Goal: Information Seeking & Learning: Learn about a topic

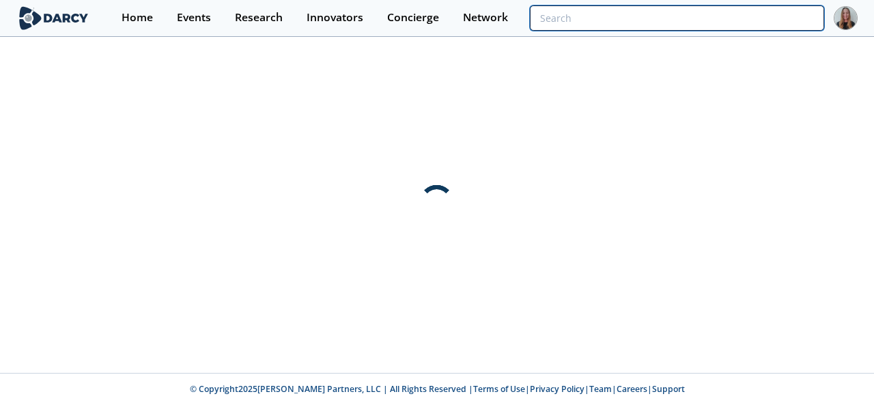
click at [725, 18] on input "search" at bounding box center [677, 17] width 294 height 25
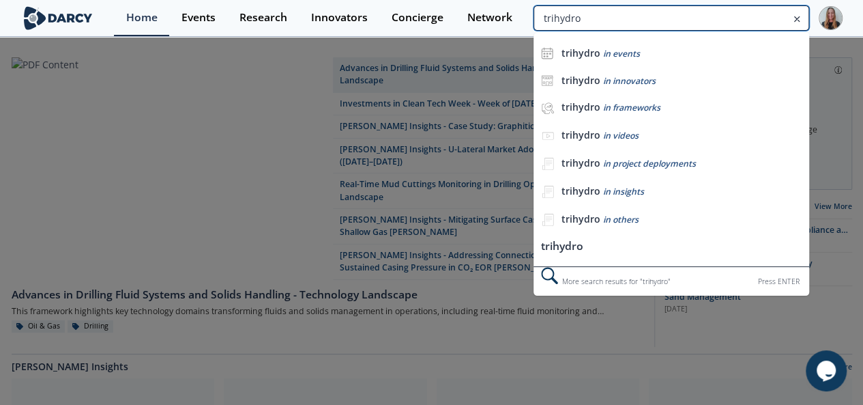
type input "trihydro"
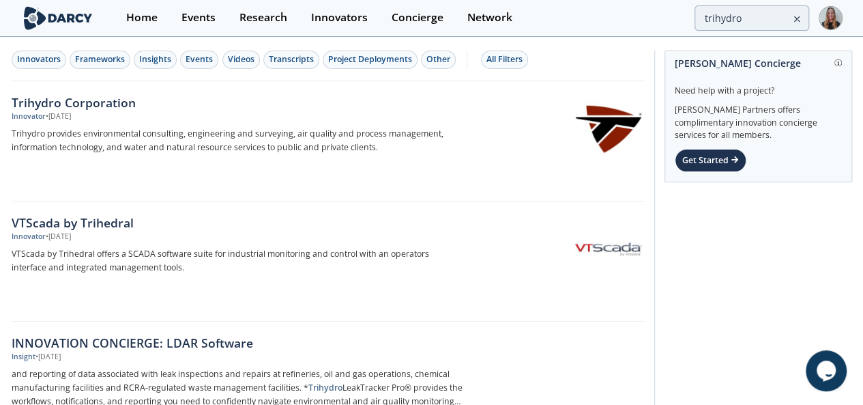
click at [84, 100] on div "Trihydro Corporation" at bounding box center [238, 103] width 452 height 18
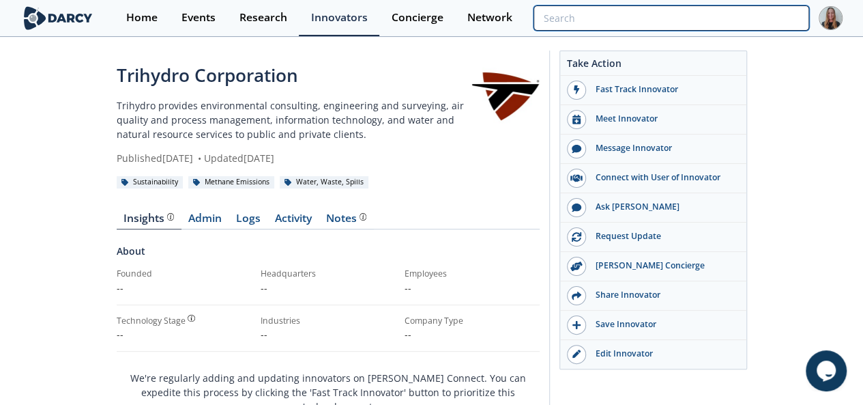
click at [754, 8] on input "search" at bounding box center [671, 17] width 275 height 25
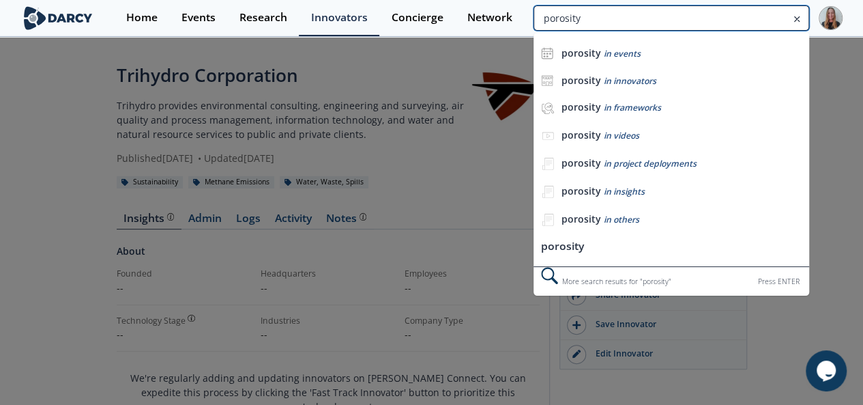
type input "porosity"
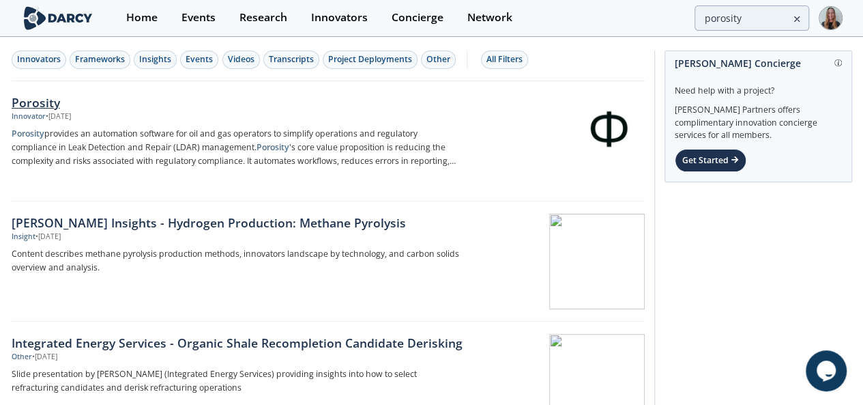
click at [80, 99] on div "Porosity" at bounding box center [238, 103] width 452 height 18
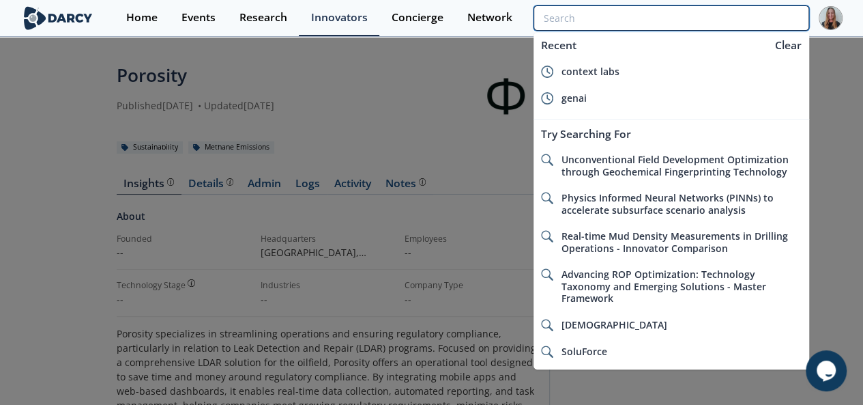
click at [723, 18] on input "search" at bounding box center [671, 17] width 275 height 25
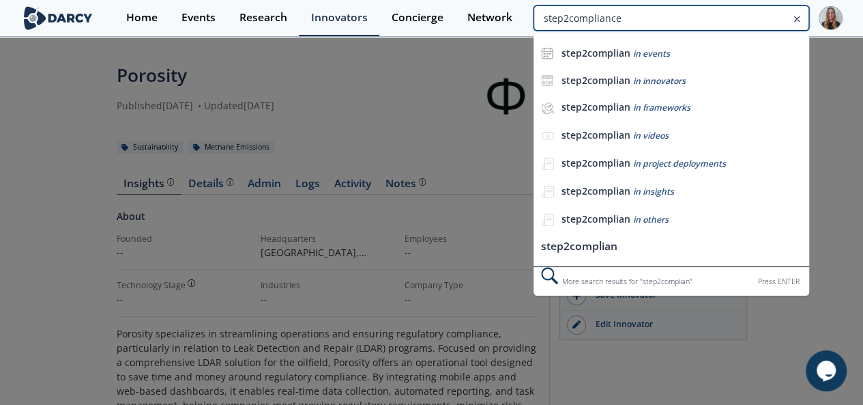
type input "step2compliance"
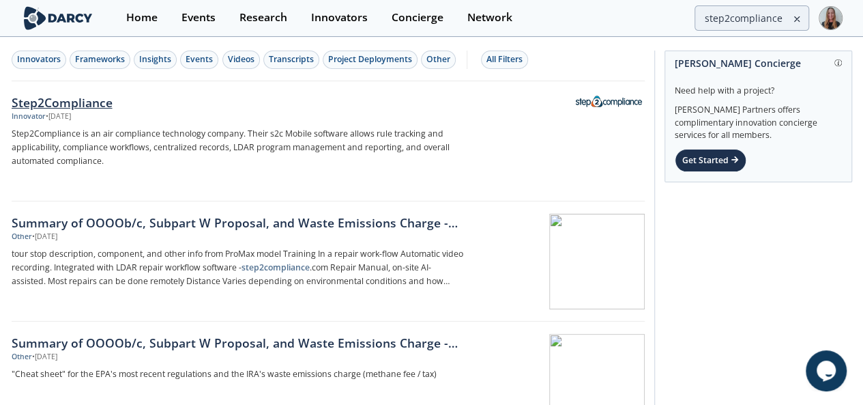
click at [74, 109] on div "Step2Compliance" at bounding box center [238, 103] width 452 height 18
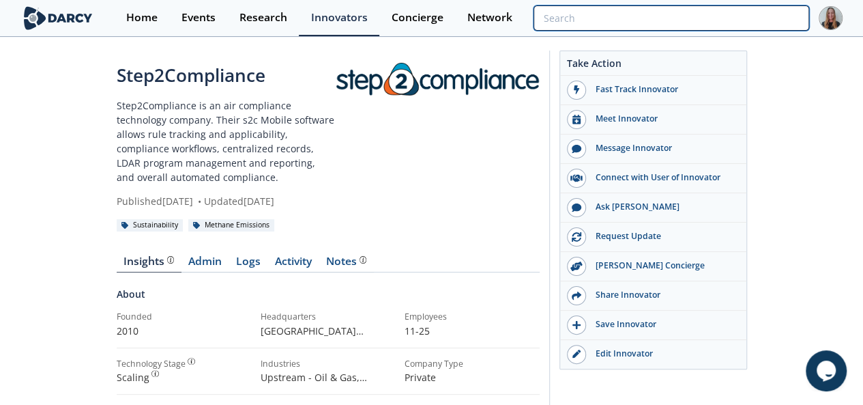
click at [769, 12] on input "search" at bounding box center [671, 17] width 275 height 25
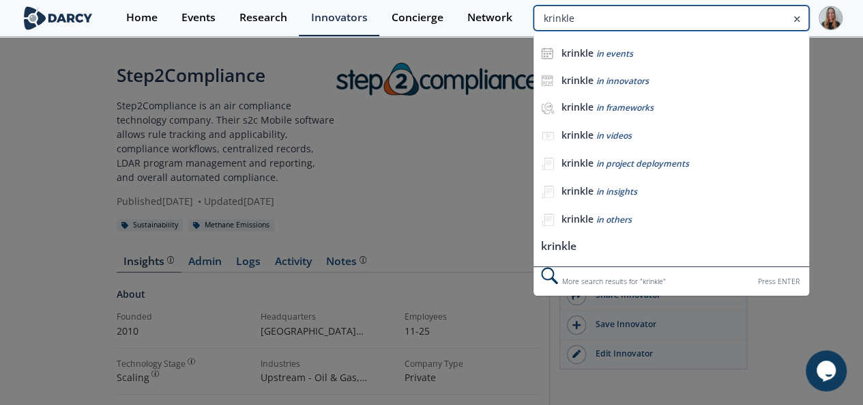
type input "krinkle"
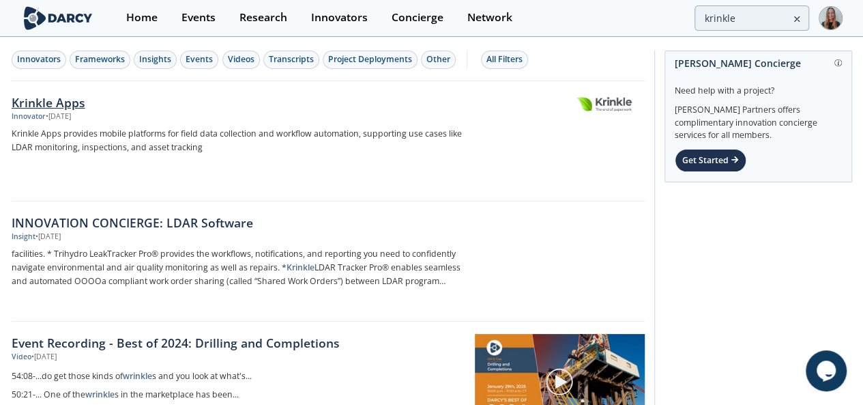
click at [83, 155] on div "Krinkle Apps Innovator • Aug 6, 2025 Krinkle Apps provides mobile platforms for…" at bounding box center [242, 142] width 461 height 96
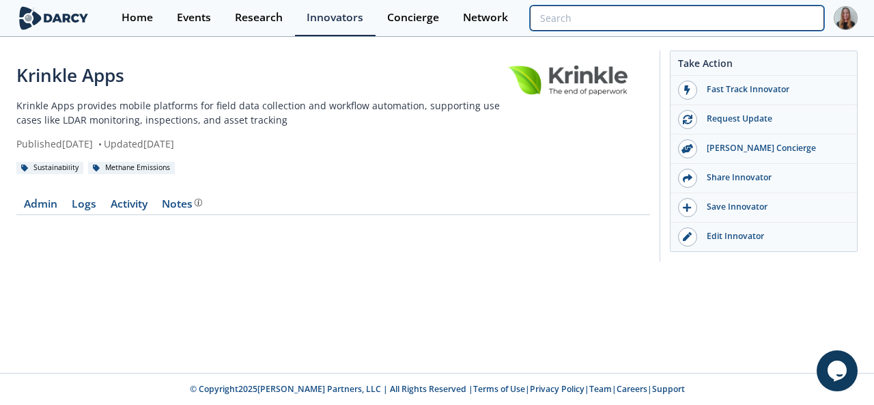
click at [730, 18] on input "search" at bounding box center [677, 17] width 294 height 25
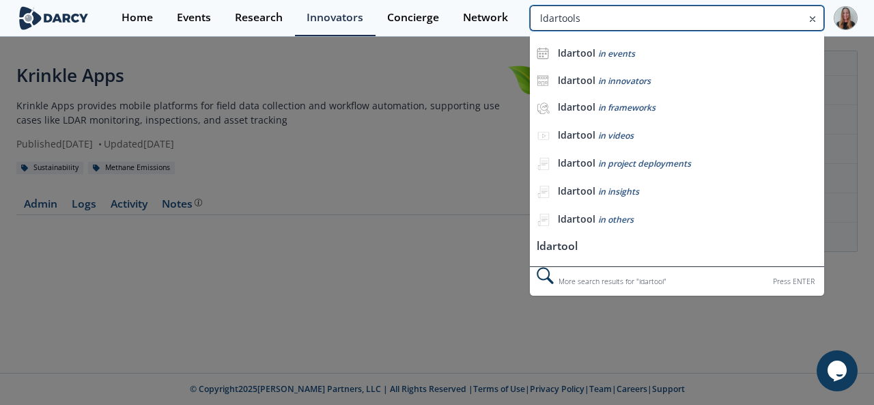
type input "ldartools"
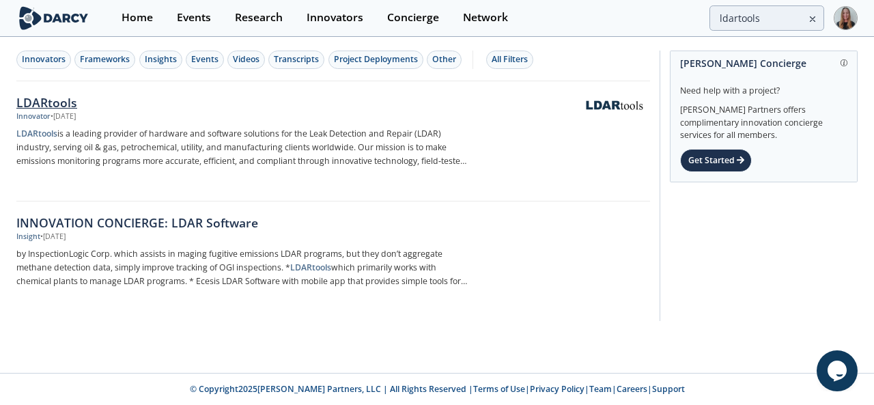
click at [72, 111] on div "• Aug 6, 2025" at bounding box center [63, 116] width 25 height 11
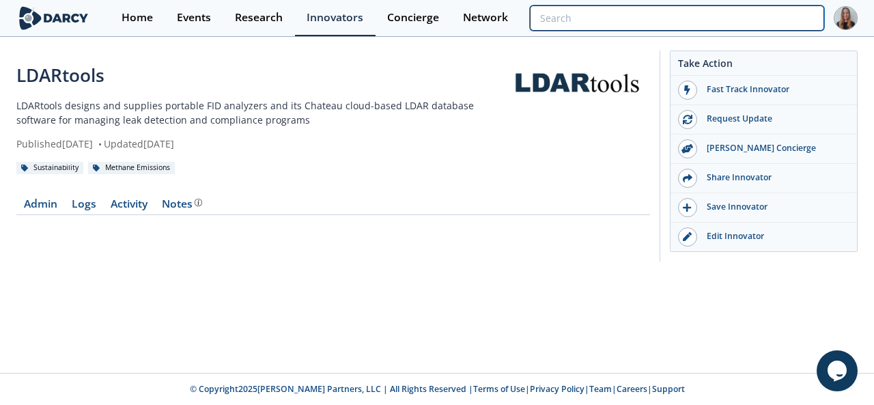
click at [758, 10] on input "search" at bounding box center [677, 17] width 294 height 25
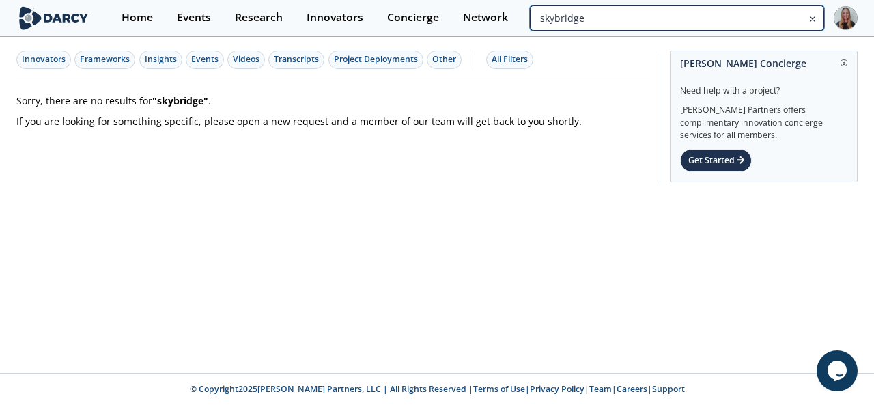
click at [728, 21] on input "skybridge" at bounding box center [677, 17] width 294 height 25
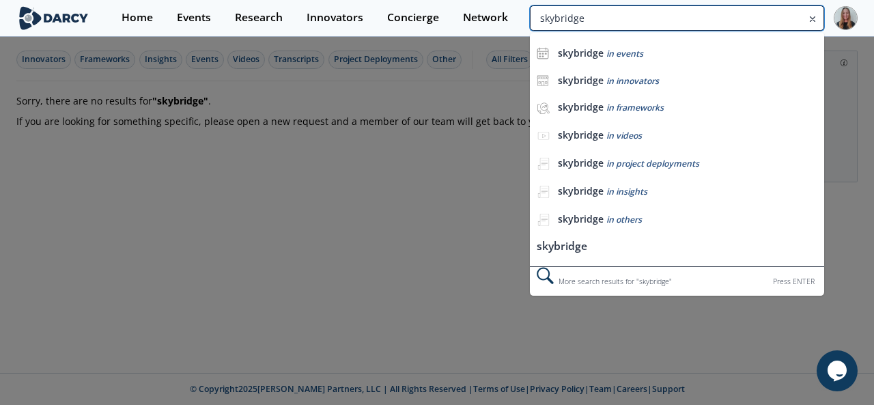
click at [728, 21] on input "skybridge" at bounding box center [677, 17] width 294 height 25
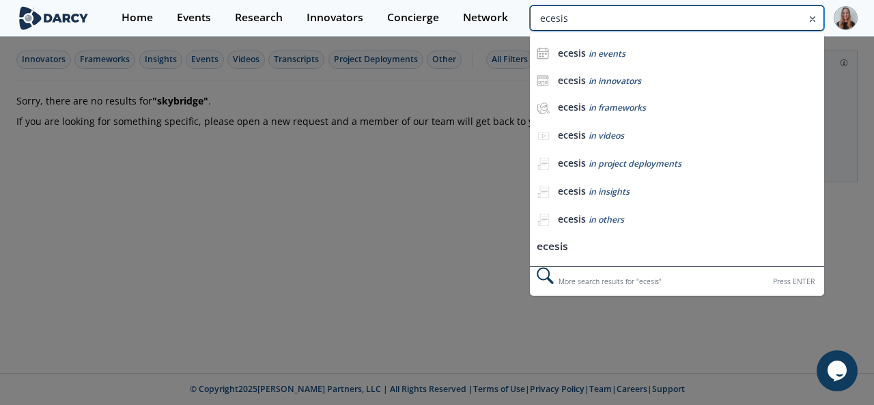
type input "ecesis"
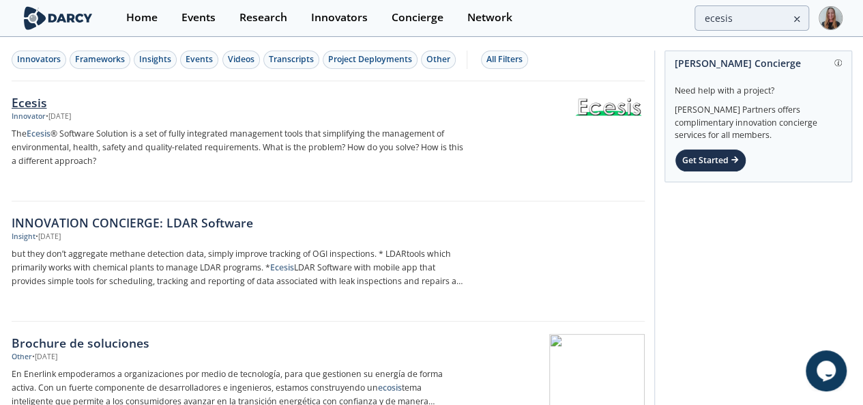
click at [218, 98] on div "Ecesis" at bounding box center [238, 103] width 452 height 18
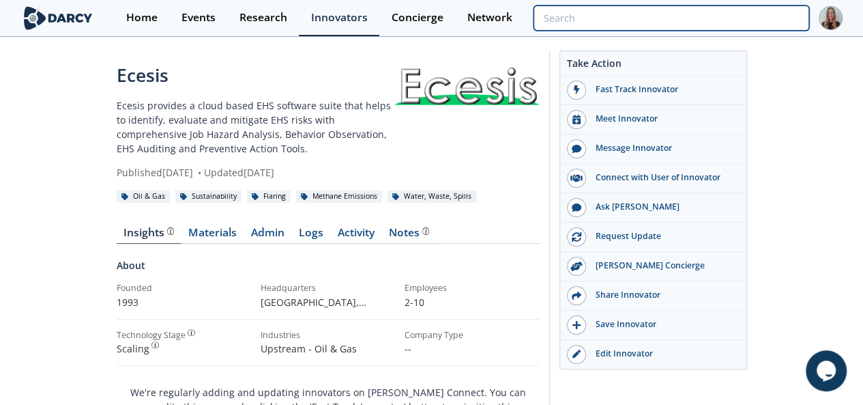
click at [720, 27] on input "search" at bounding box center [671, 17] width 275 height 25
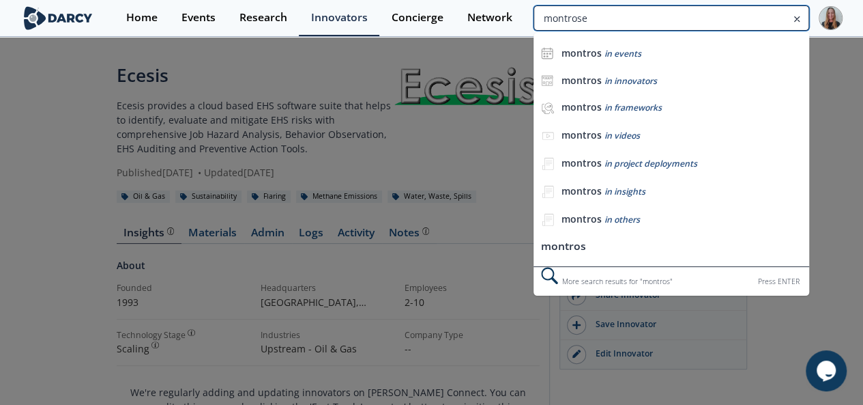
type input "montrose"
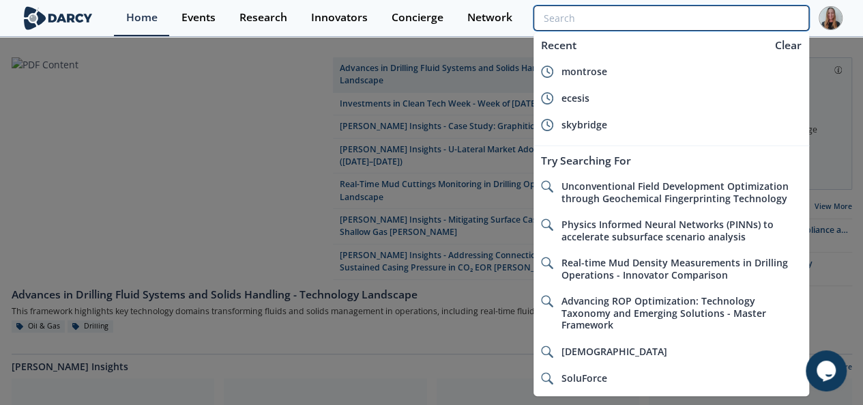
click at [756, 23] on input "search" at bounding box center [671, 17] width 275 height 25
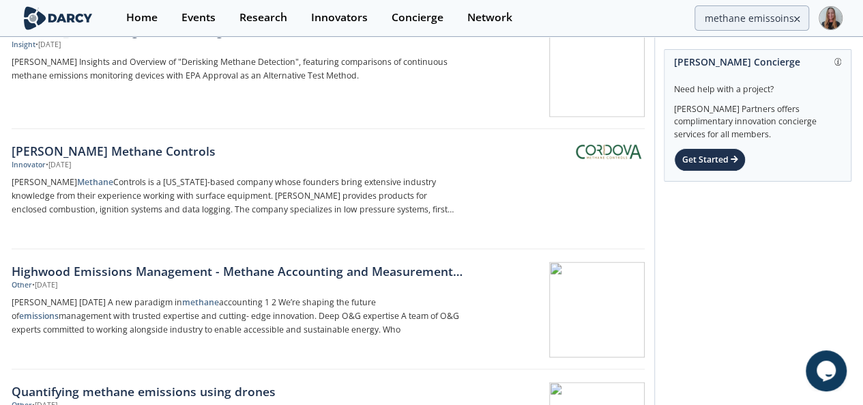
scroll to position [1224, 0]
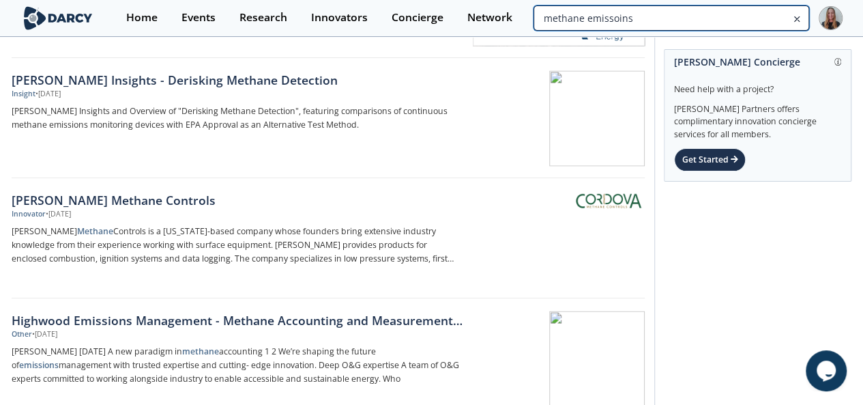
click at [717, 15] on input "methane emissoins" at bounding box center [671, 17] width 275 height 25
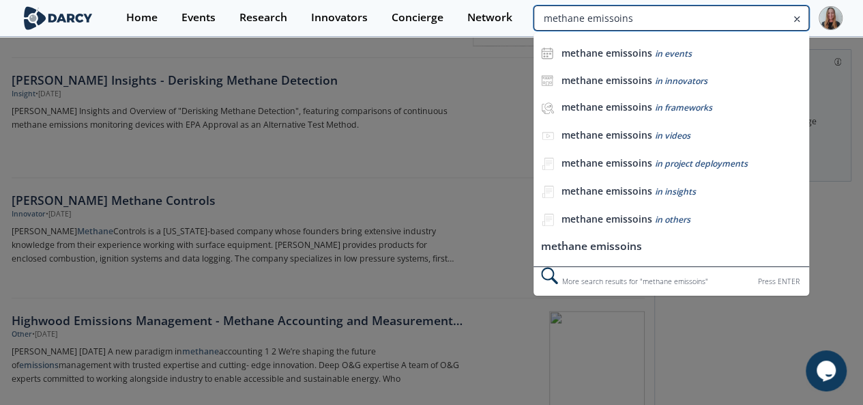
click at [717, 15] on input "methane emissoins" at bounding box center [671, 17] width 275 height 25
type input "emissions detection"
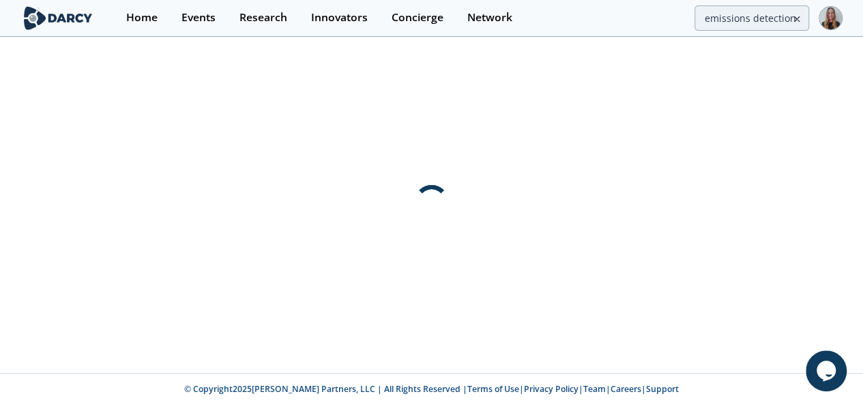
scroll to position [0, 0]
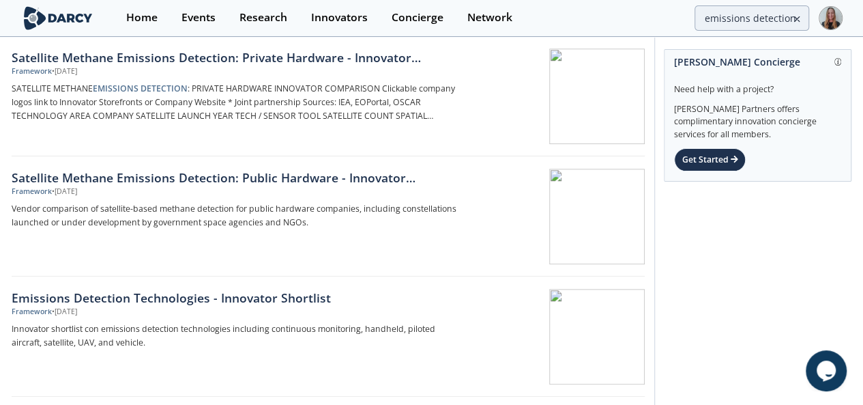
scroll to position [528, 0]
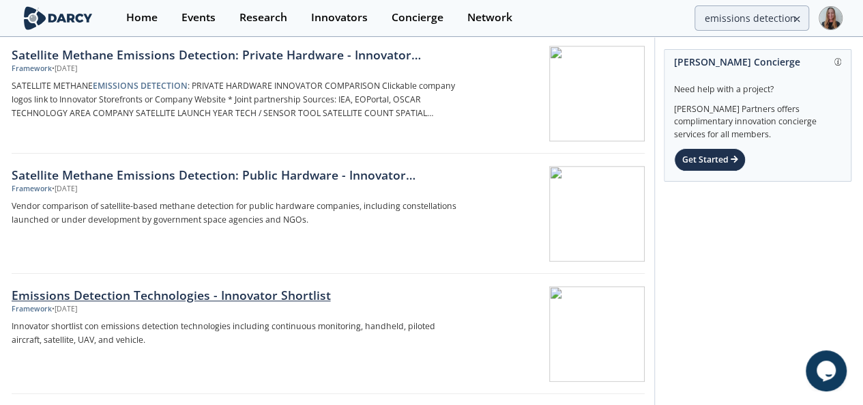
click at [207, 289] on div "Emissions Detection Technologies - Innovator Shortlist" at bounding box center [238, 295] width 452 height 18
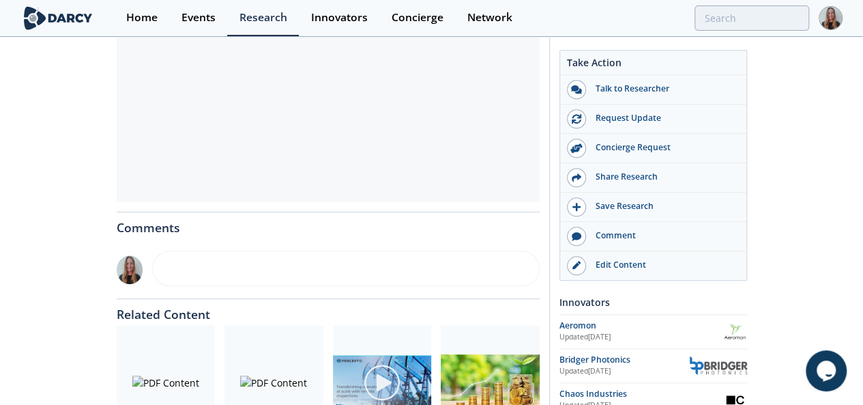
scroll to position [642, 0]
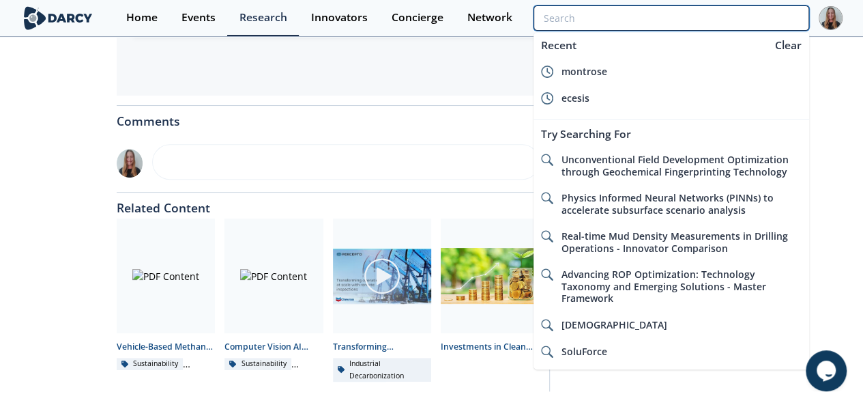
click at [758, 19] on input "search" at bounding box center [671, 17] width 275 height 25
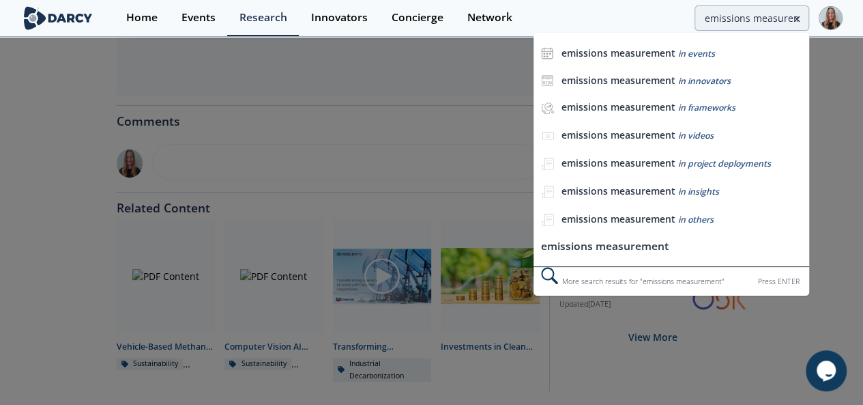
scroll to position [0, 0]
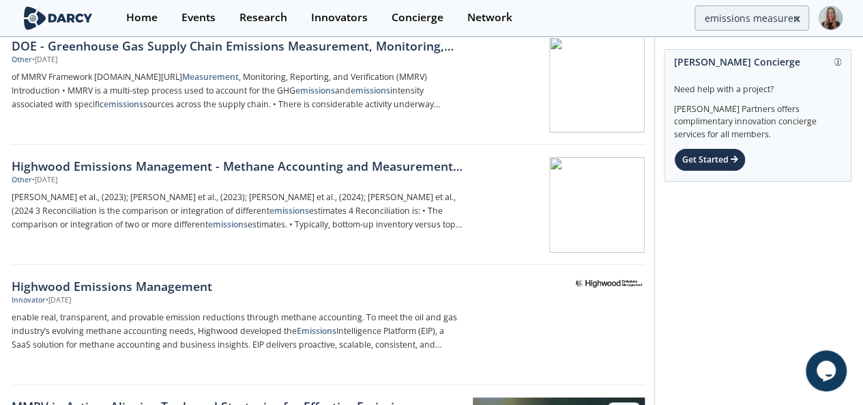
scroll to position [8, 0]
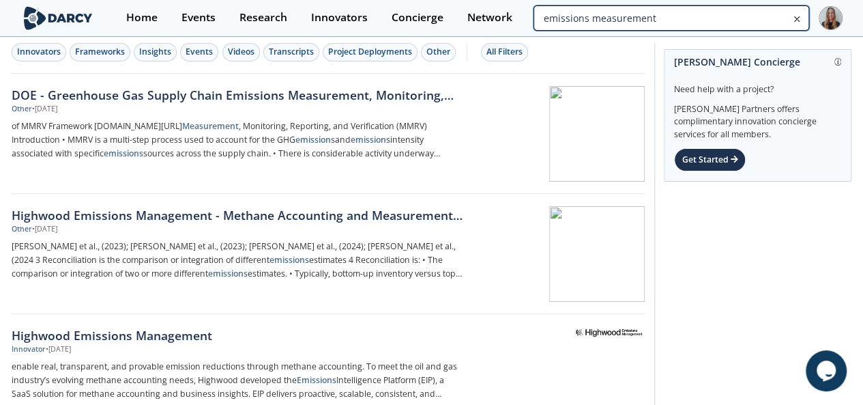
click at [776, 27] on input "emissions measurement" at bounding box center [671, 17] width 275 height 25
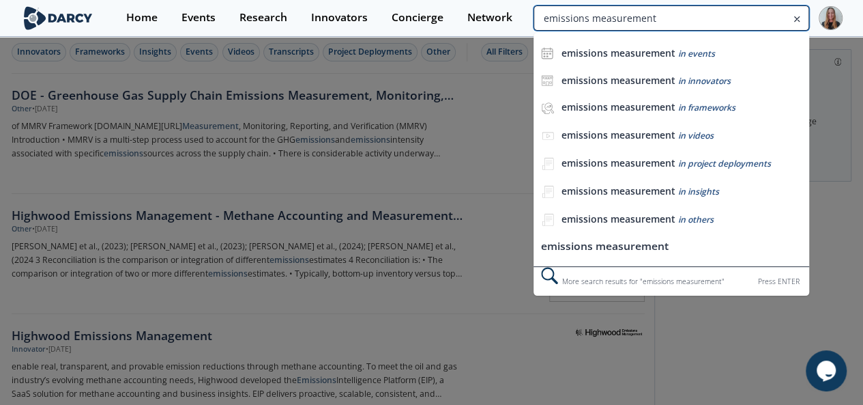
type input "e"
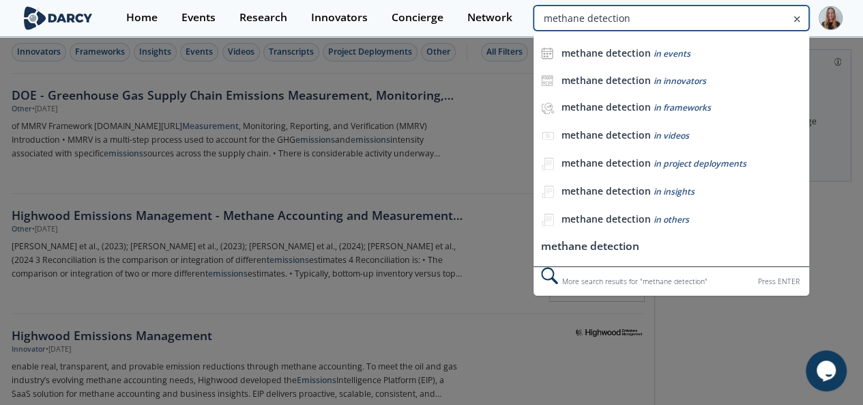
type input "methane detection"
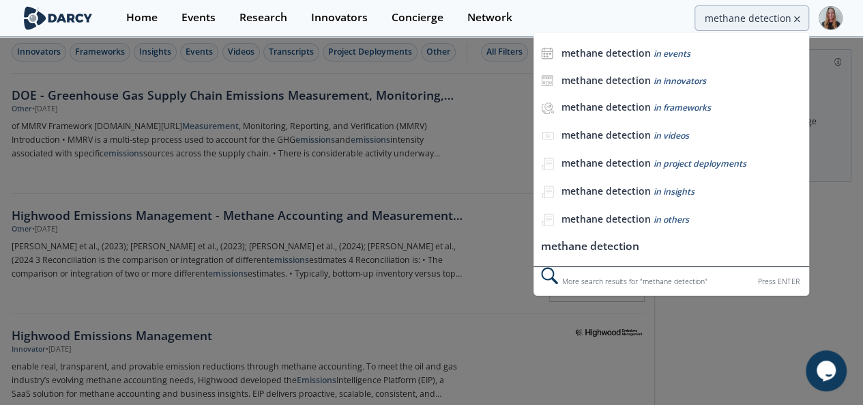
scroll to position [0, 0]
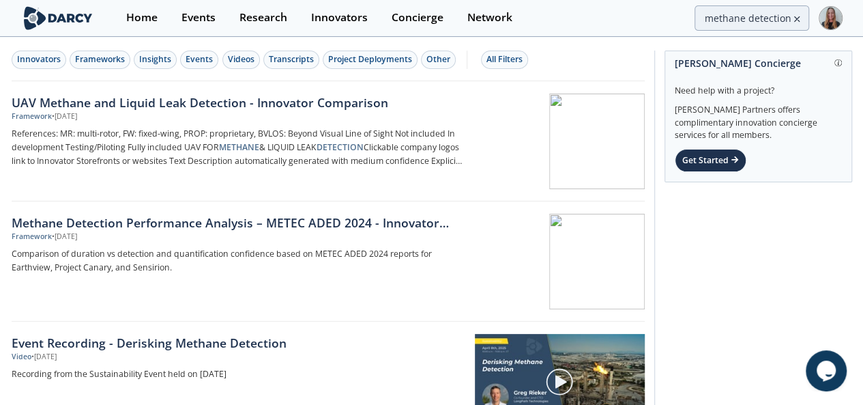
scroll to position [1, 0]
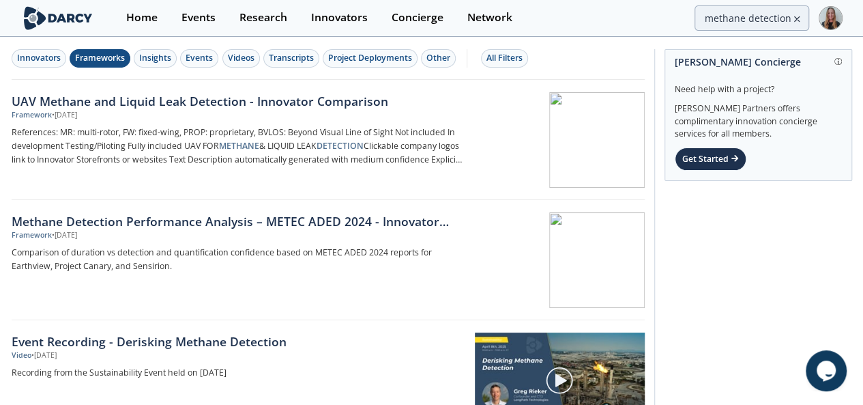
click at [120, 57] on div "Frameworks" at bounding box center [100, 58] width 50 height 12
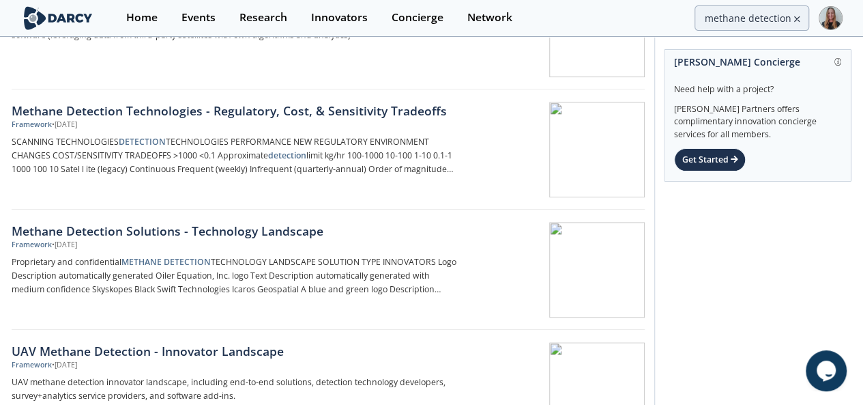
scroll to position [844, 0]
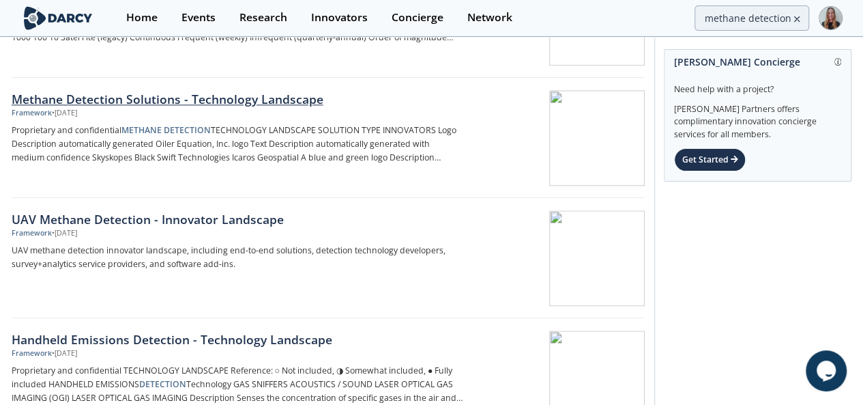
click at [300, 94] on div "Methane Detection Solutions - Technology Landscape" at bounding box center [238, 99] width 452 height 18
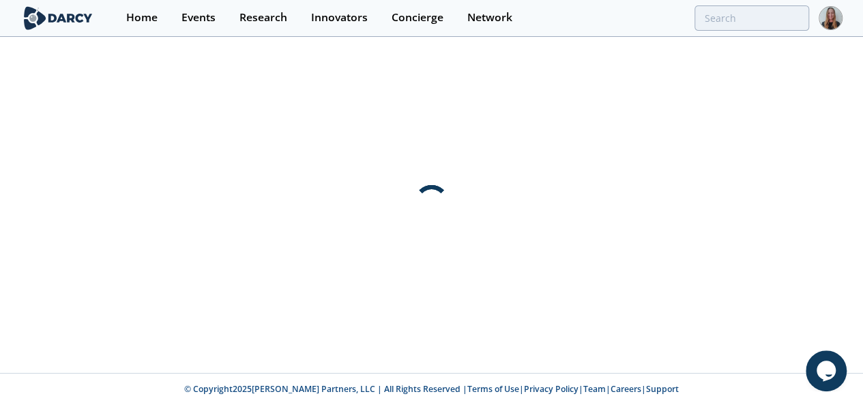
scroll to position [0, 0]
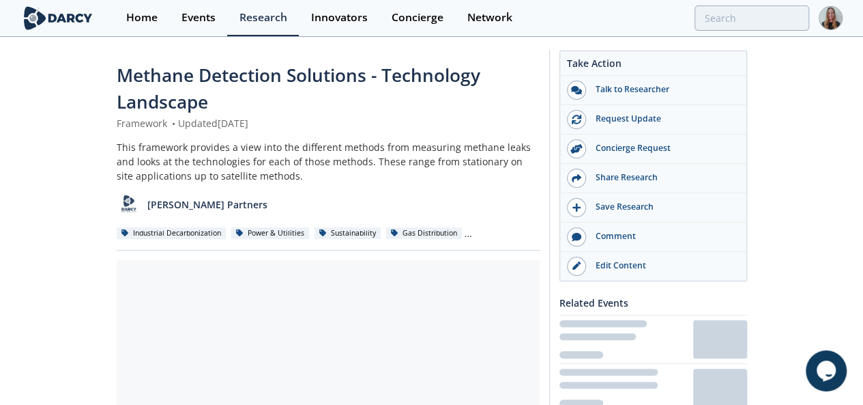
click at [311, 78] on span "Methane Detection Solutions - Technology Landscape" at bounding box center [299, 88] width 364 height 51
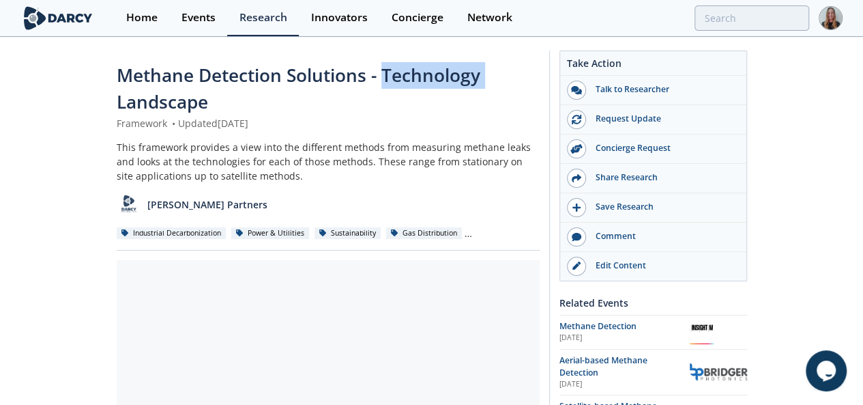
click at [312, 76] on span "Methane Detection Solutions - Technology Landscape" at bounding box center [299, 88] width 364 height 51
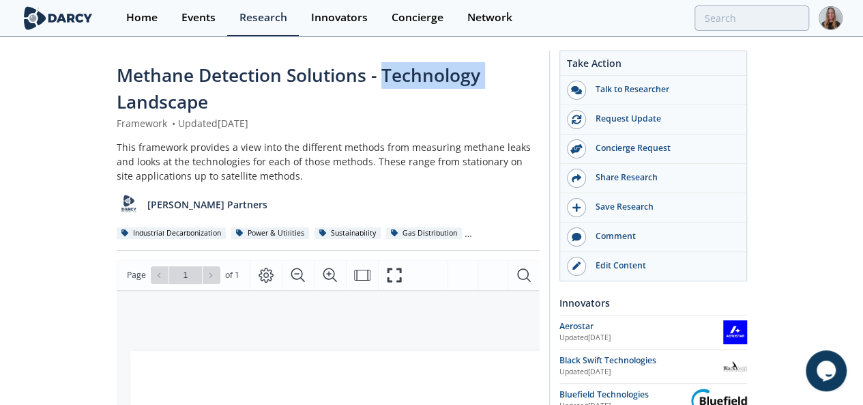
click at [312, 76] on span "Methane Detection Solutions - Technology Landscape" at bounding box center [299, 88] width 364 height 51
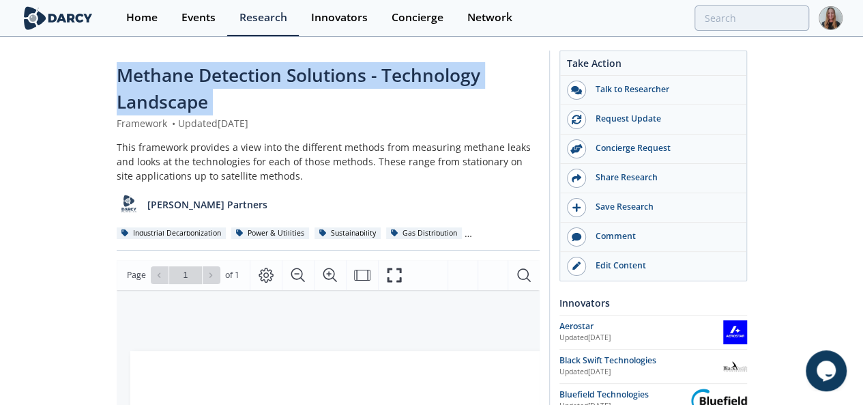
click at [312, 76] on span "Methane Detection Solutions - Technology Landscape" at bounding box center [299, 88] width 364 height 51
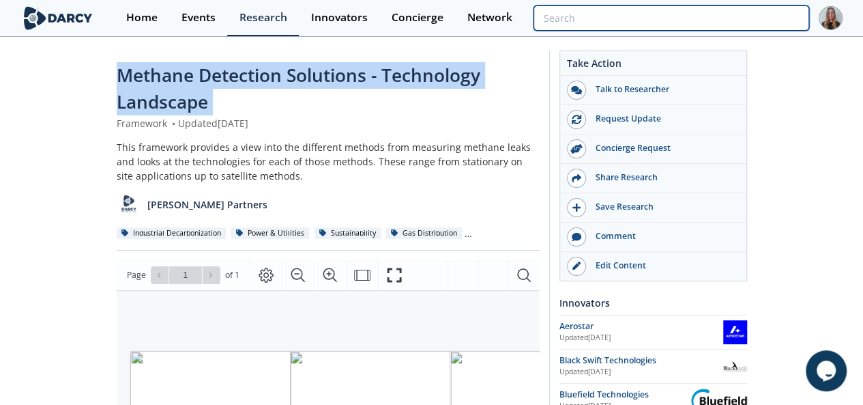
click at [754, 29] on input "search" at bounding box center [671, 17] width 275 height 25
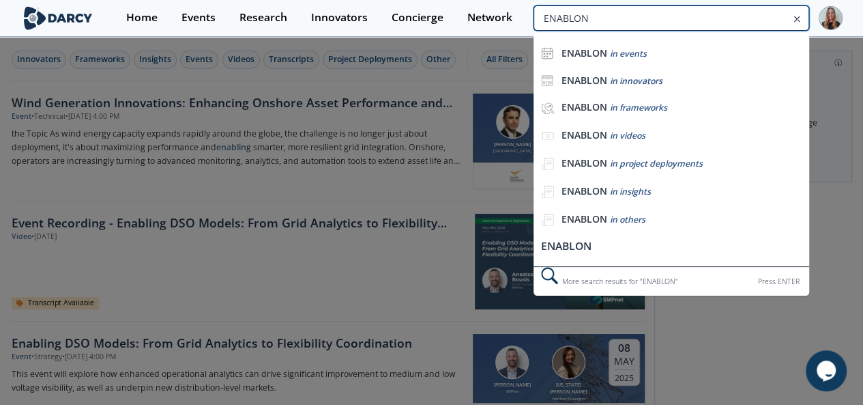
click at [747, 21] on input "ENABLON" at bounding box center [671, 17] width 275 height 25
type input "WOLTERS"
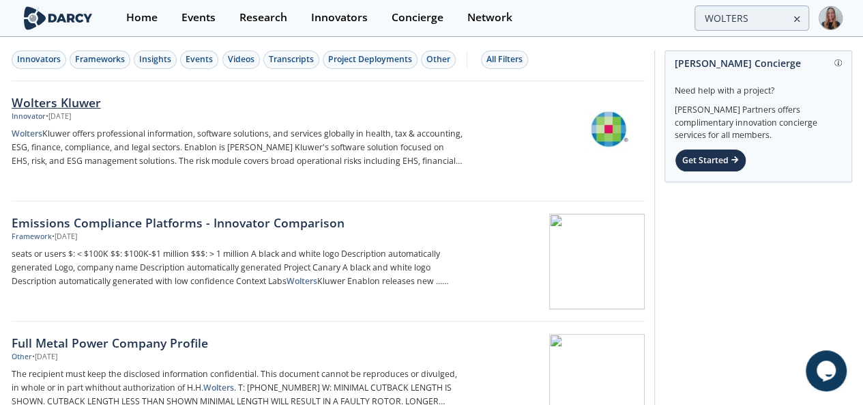
click at [81, 125] on div "Wolters Kluwer Innovator • Jun 26, 2024 Wolters Kluwer offers professional info…" at bounding box center [242, 142] width 461 height 96
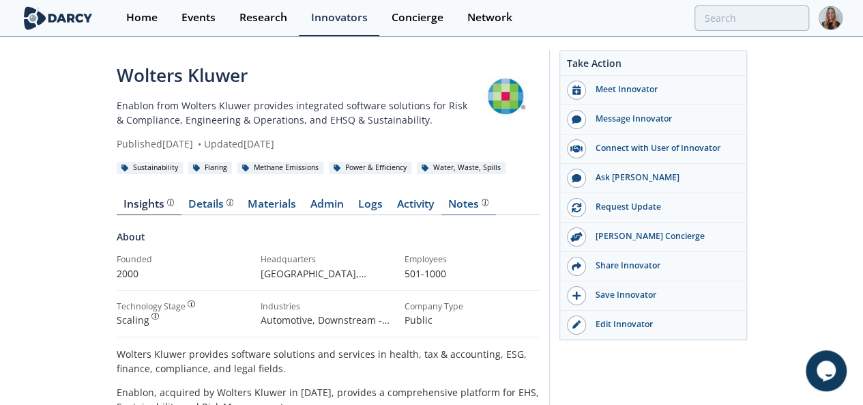
click at [442, 211] on link "Notes" at bounding box center [469, 207] width 55 height 16
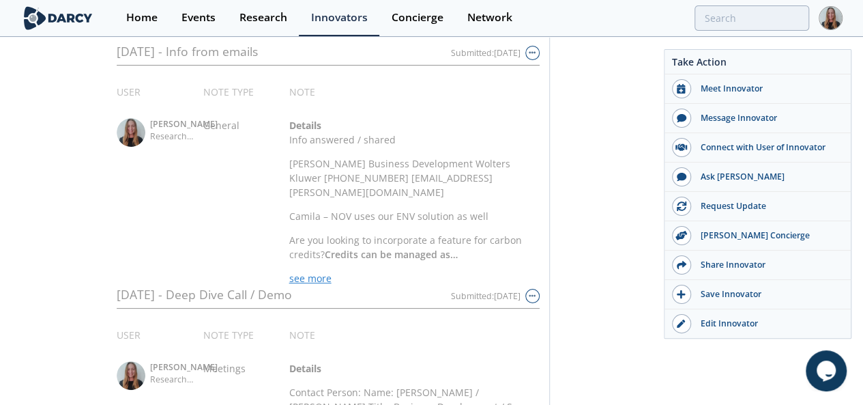
scroll to position [270, 0]
click at [289, 273] on span "see more" at bounding box center [310, 279] width 42 height 13
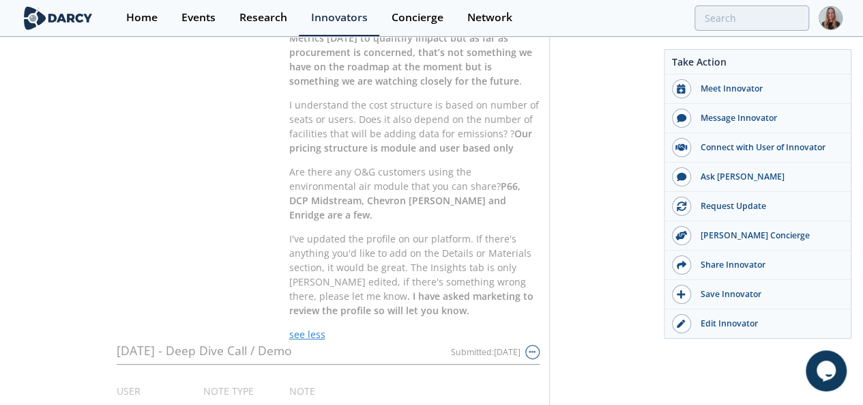
scroll to position [586, 0]
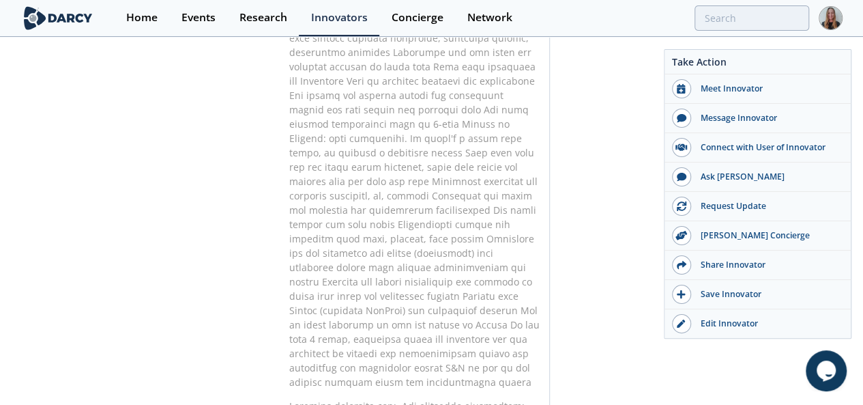
scroll to position [1732, 0]
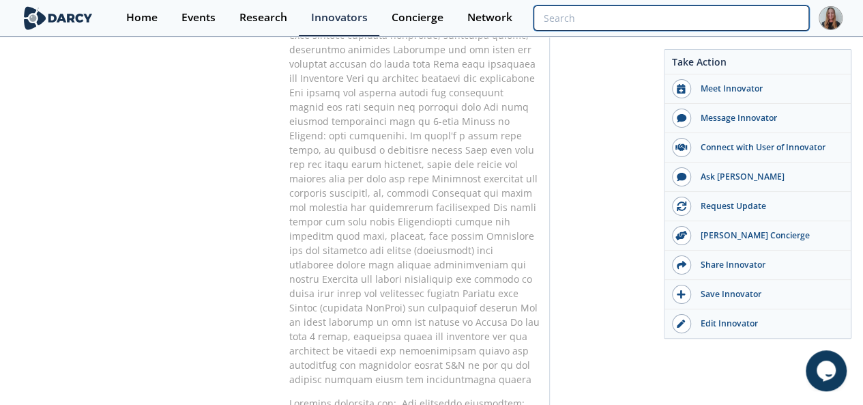
click at [803, 9] on input "search" at bounding box center [671, 17] width 275 height 25
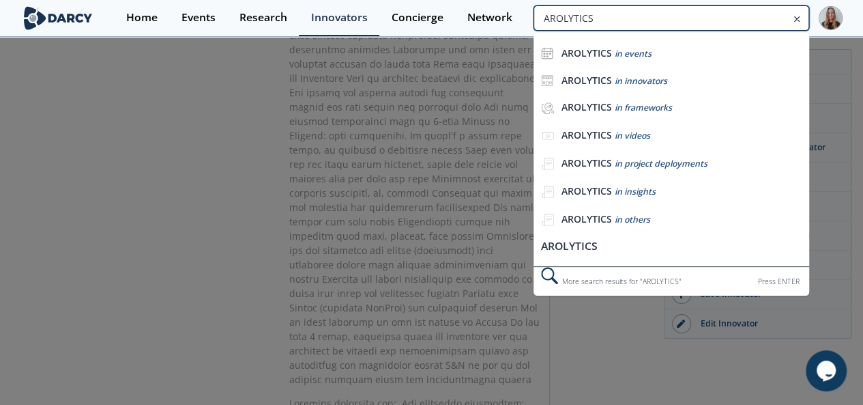
type input "AROLYTICS"
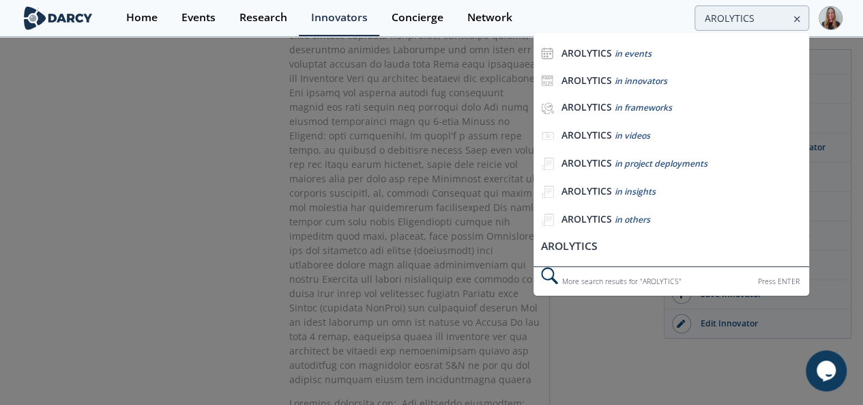
scroll to position [0, 0]
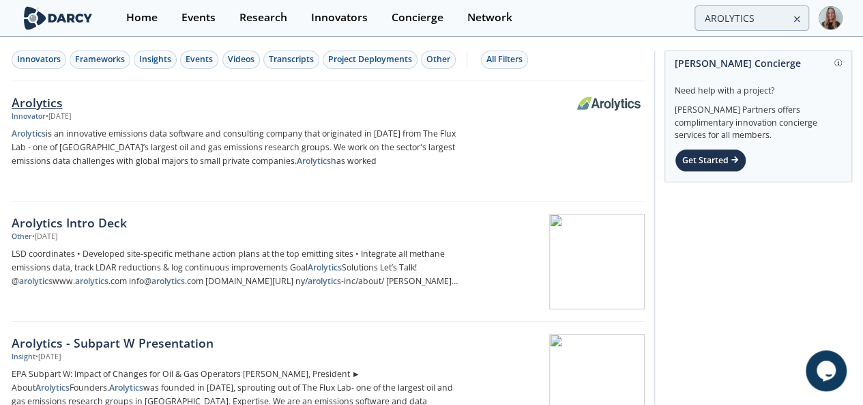
click at [115, 107] on div "Arolytics" at bounding box center [238, 103] width 452 height 18
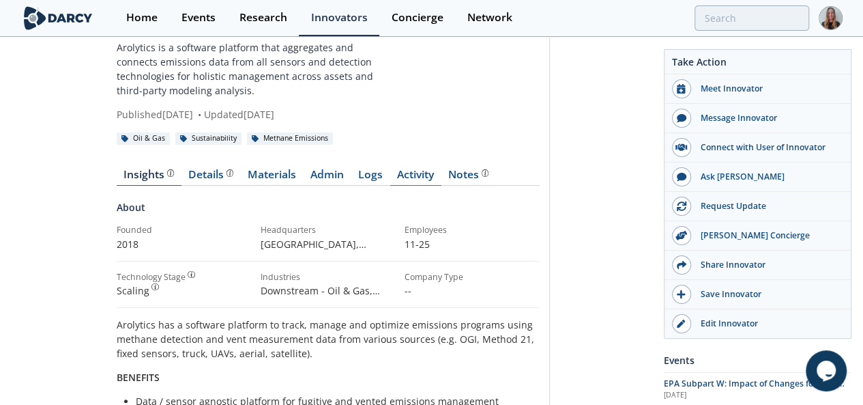
scroll to position [57, 0]
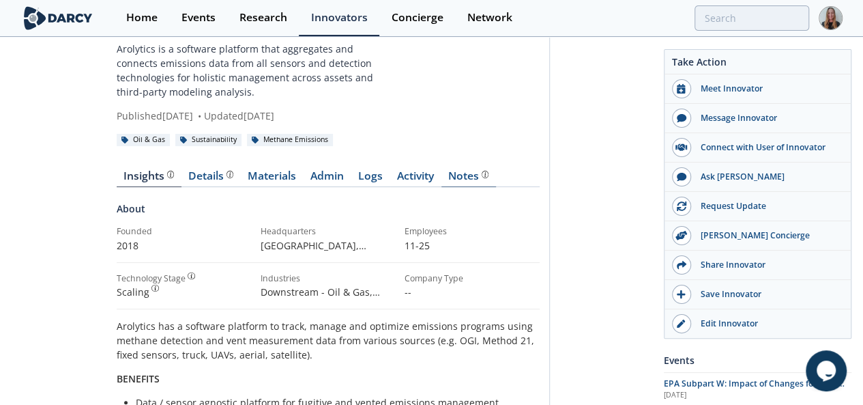
click at [442, 171] on link "Notes" at bounding box center [469, 179] width 55 height 16
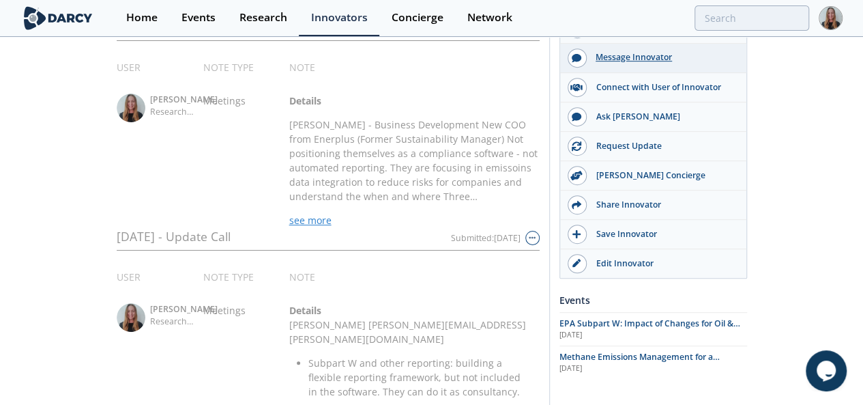
scroll to position [318, 0]
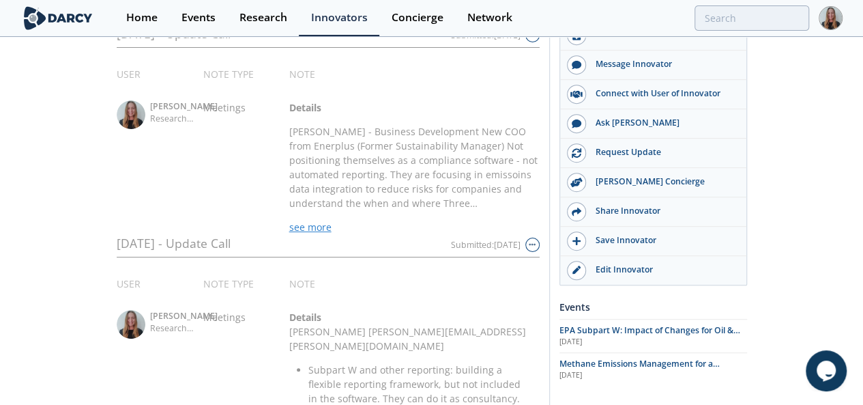
click at [225, 234] on div "3/26/2024 - Update Call Submitted: Apr 3, 2024" at bounding box center [328, 245] width 423 height 23
click at [289, 220] on span "see more" at bounding box center [310, 226] width 42 height 13
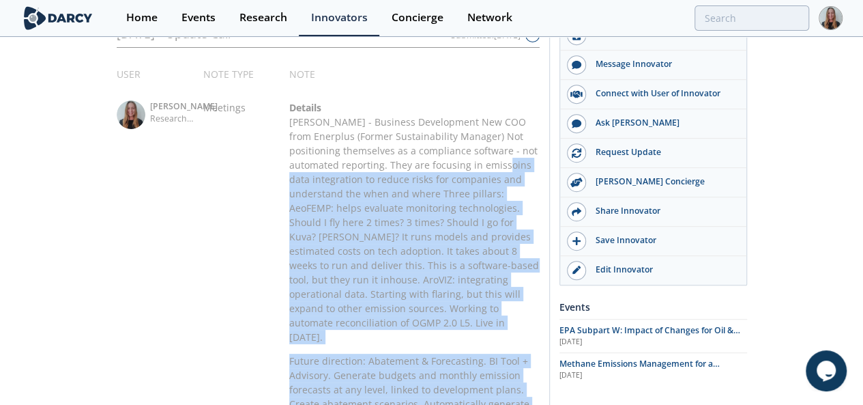
drag, startPoint x: 277, startPoint y: 170, endPoint x: 356, endPoint y: 238, distance: 104.0
click at [356, 238] on div "Rick Garza - Business Development New COO from Enerplus (Former Sustainability …" at bounding box center [414, 301] width 250 height 373
click at [356, 354] on p "Future direction: Abatement & Forecasting. BI Tool + Advisory. Generate budgets…" at bounding box center [414, 397] width 250 height 86
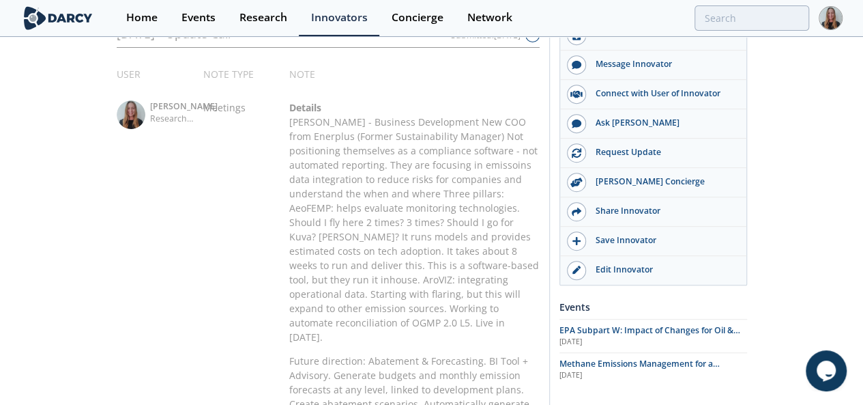
click at [323, 115] on p "Rick Garza - Business Development New COO from Enerplus (Former Sustainability …" at bounding box center [414, 229] width 250 height 229
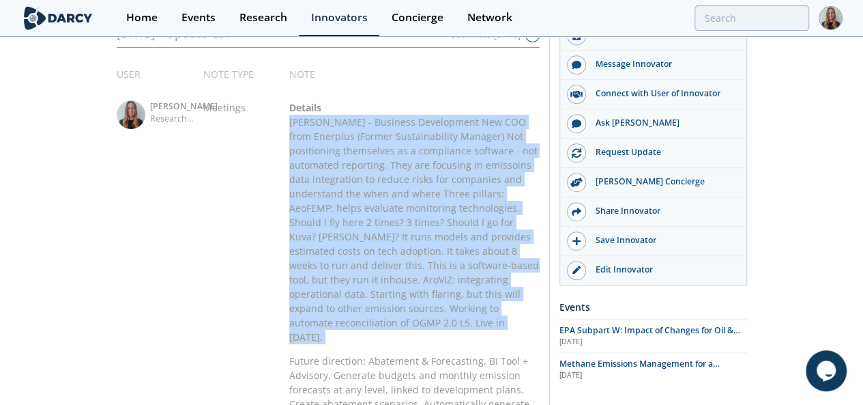
click at [323, 115] on p "Rick Garza - Business Development New COO from Enerplus (Former Sustainability …" at bounding box center [414, 229] width 250 height 229
click at [372, 115] on p "Rick Garza - Business Development New COO from Enerplus (Former Sustainability …" at bounding box center [414, 229] width 250 height 229
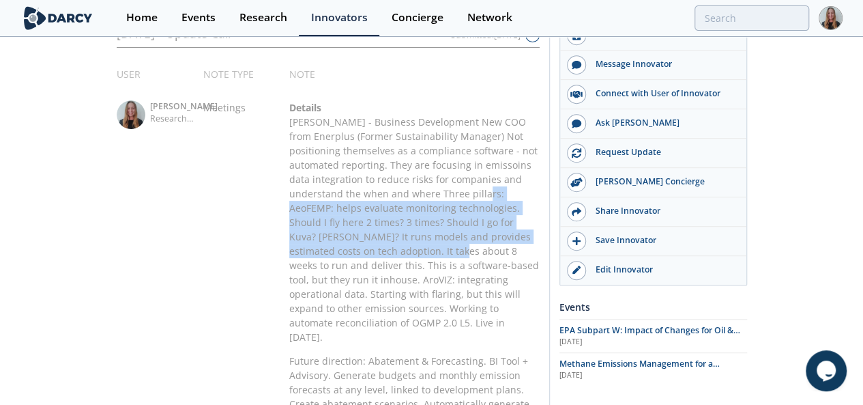
drag, startPoint x: 217, startPoint y: 135, endPoint x: 636, endPoint y: 145, distance: 419.2
click at [540, 145] on p "Rick Garza - Business Development New COO from Enerplus (Former Sustainability …" at bounding box center [414, 229] width 250 height 229
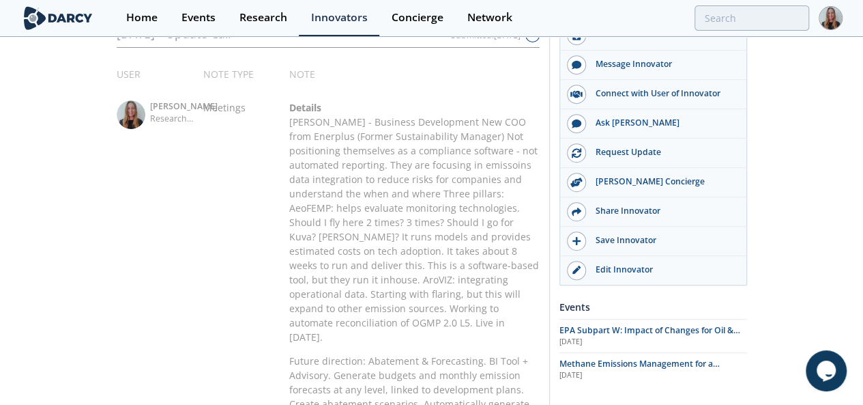
click at [540, 170] on p "Rick Garza - Business Development New COO from Enerplus (Former Sustainability …" at bounding box center [414, 229] width 250 height 229
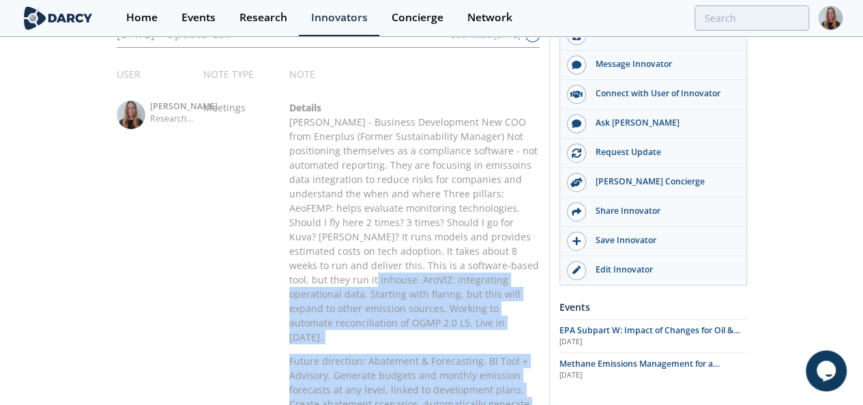
drag, startPoint x: 562, startPoint y: 164, endPoint x: 595, endPoint y: 189, distance: 41.4
click at [540, 239] on div "Rick Garza - Business Development New COO from Enerplus (Former Sustainability …" at bounding box center [414, 301] width 250 height 373
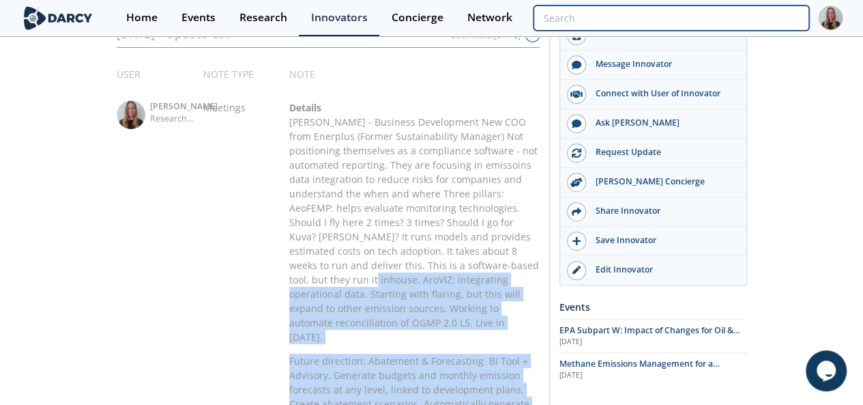
click at [733, 21] on input "search" at bounding box center [671, 17] width 275 height 25
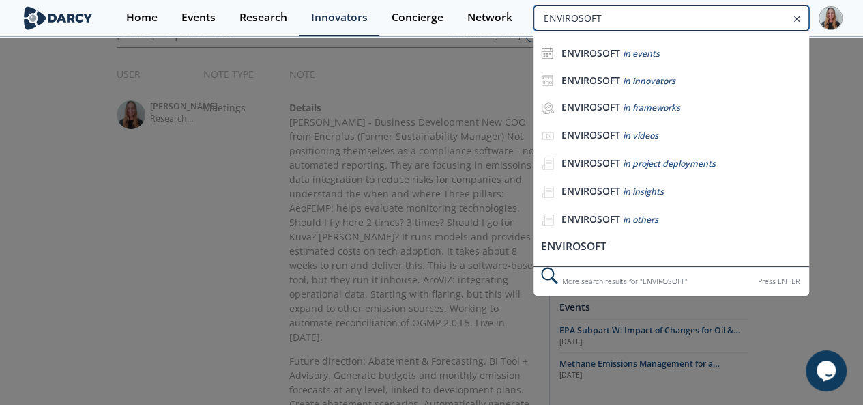
type input "ENVIROSOFT"
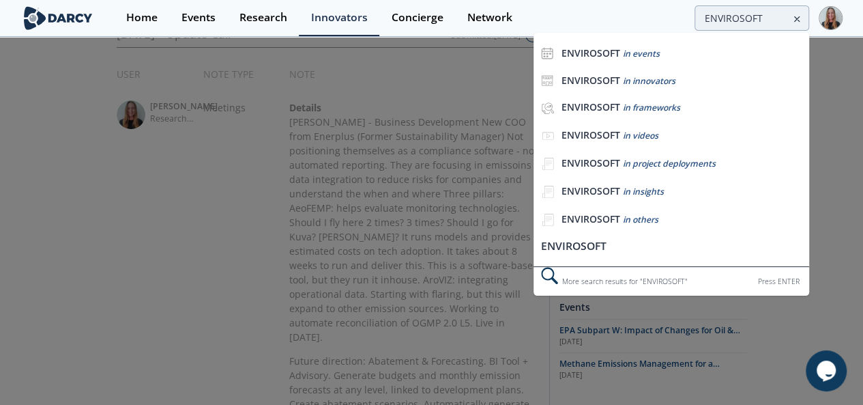
scroll to position [0, 0]
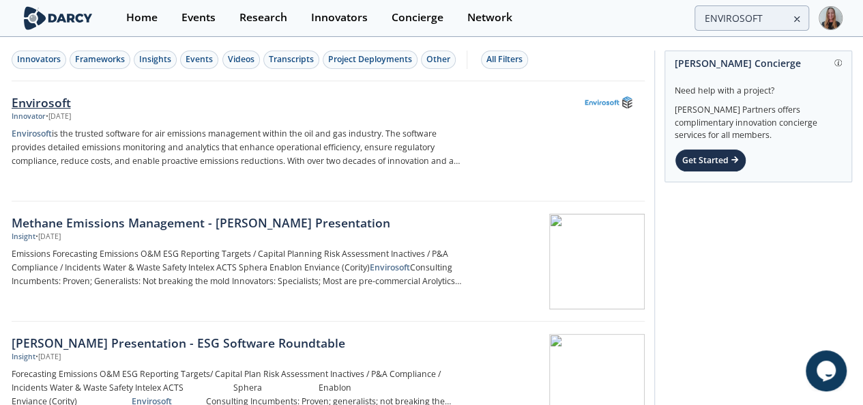
click at [179, 104] on div "Envirosoft" at bounding box center [238, 103] width 452 height 18
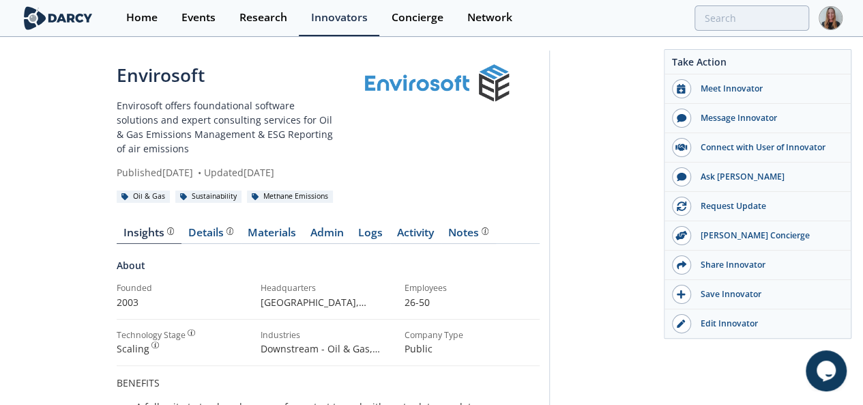
scroll to position [26, 0]
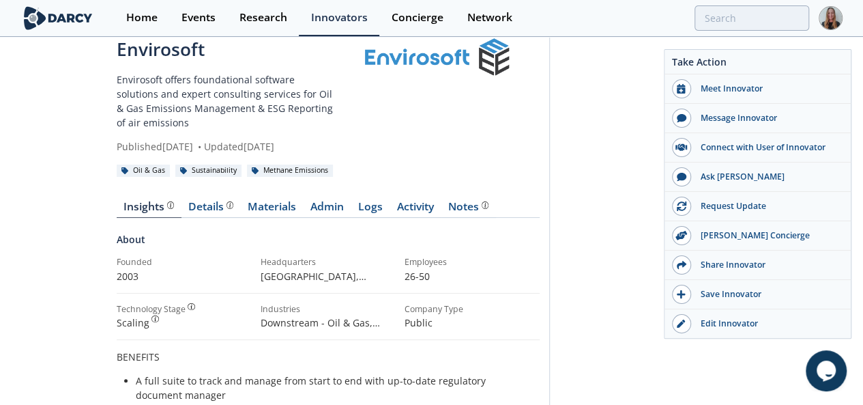
click at [448, 201] on div "Notes" at bounding box center [468, 206] width 40 height 11
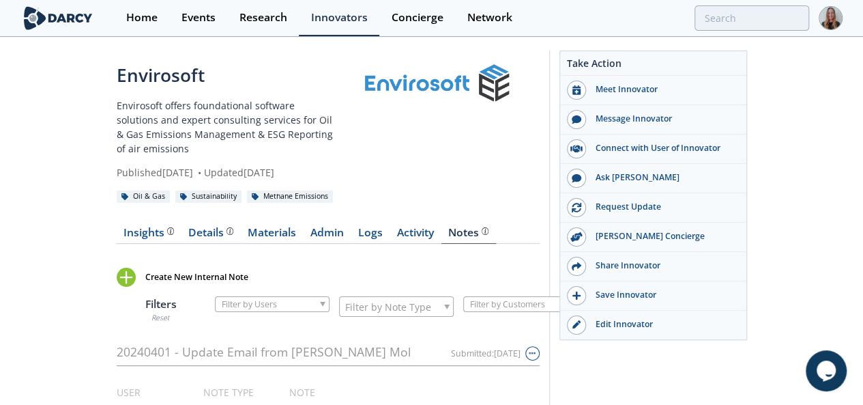
drag, startPoint x: 861, startPoint y: 57, endPoint x: 861, endPoint y: 99, distance: 42.3
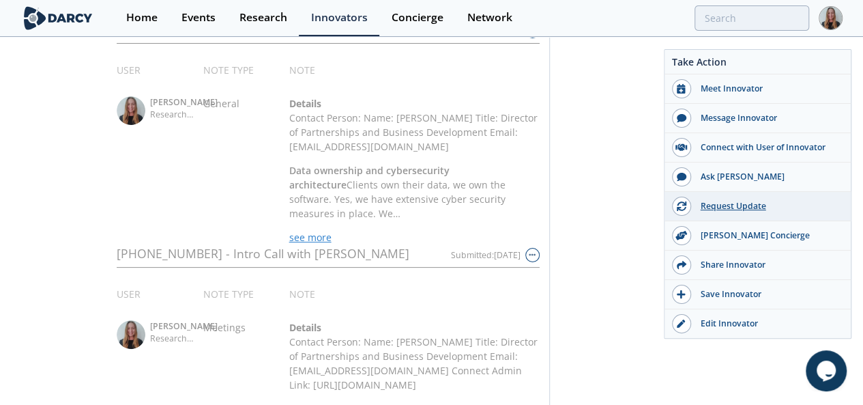
scroll to position [326, 0]
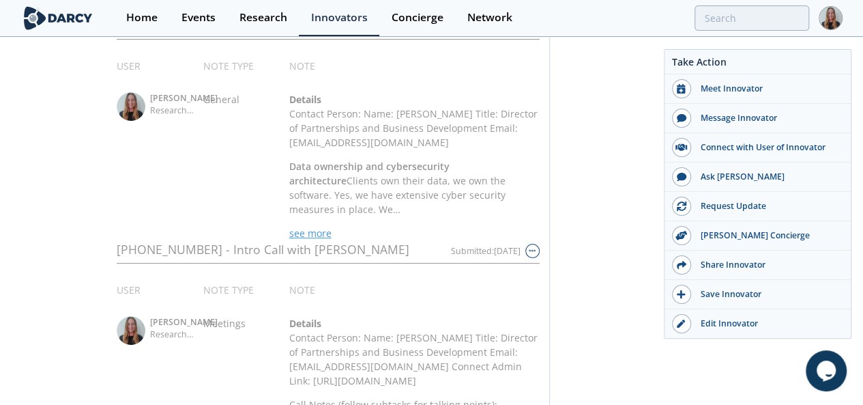
click at [289, 227] on span "see more" at bounding box center [310, 233] width 42 height 13
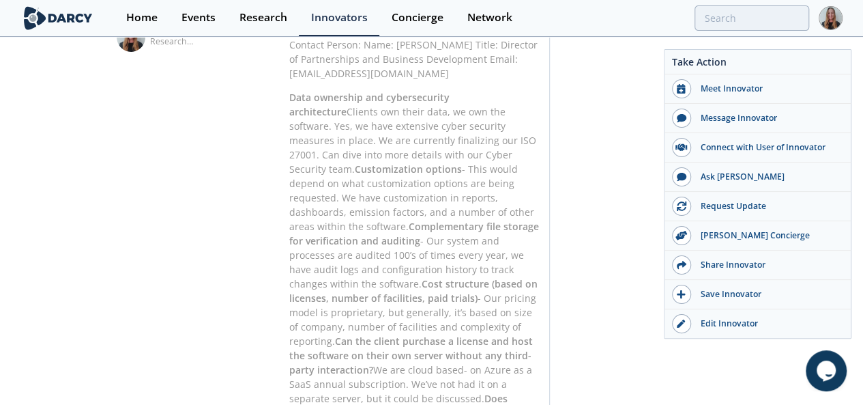
scroll to position [397, 0]
click at [440, 121] on p "Data ownership and cybersecurity architecture Clients own their data, we own th…" at bounding box center [414, 375] width 250 height 573
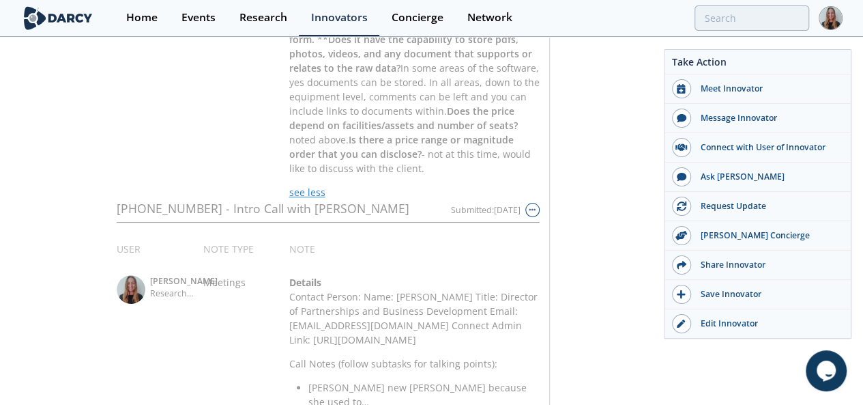
scroll to position [868, 0]
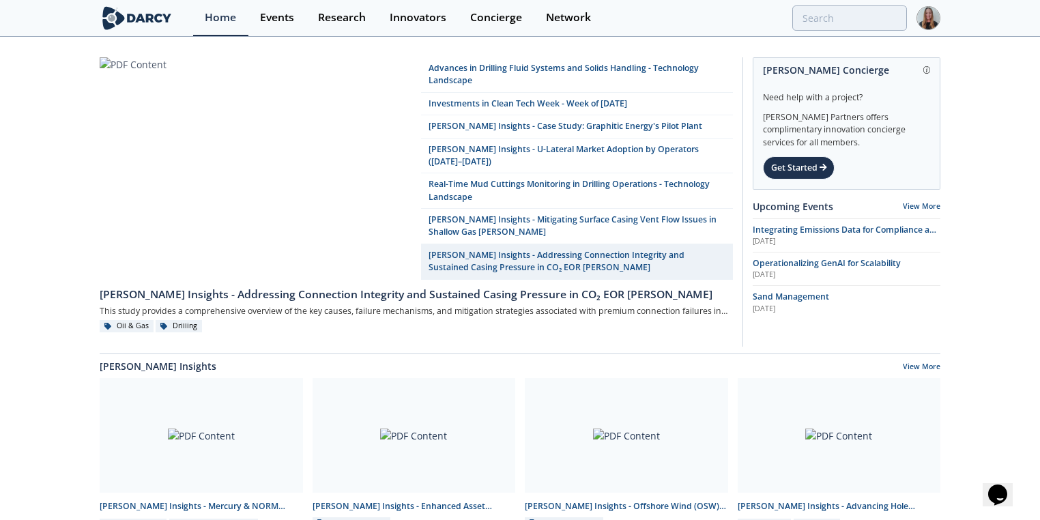
drag, startPoint x: 1308, startPoint y: 1, endPoint x: 143, endPoint y: 153, distance: 1175.0
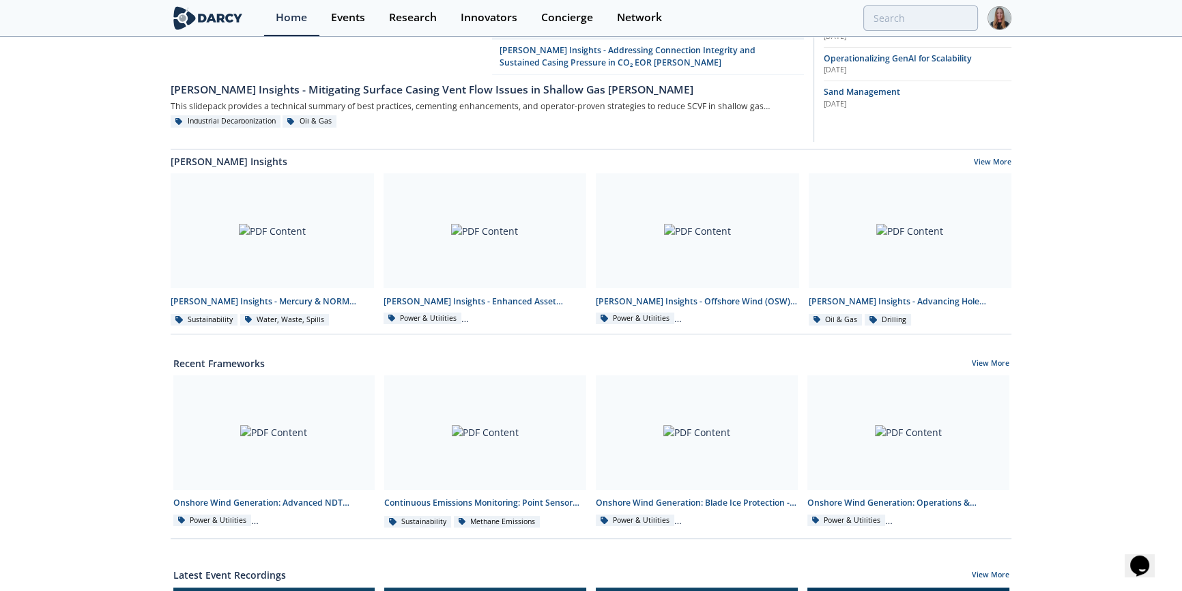
scroll to position [271, 0]
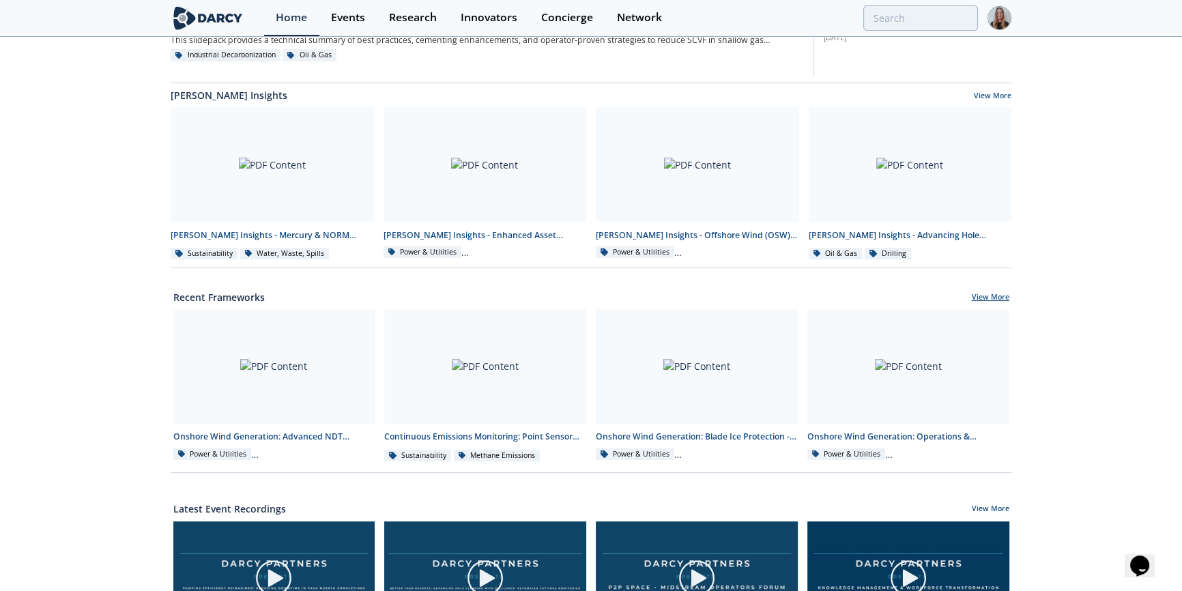
click at [984, 292] on link "View More" at bounding box center [991, 298] width 38 height 12
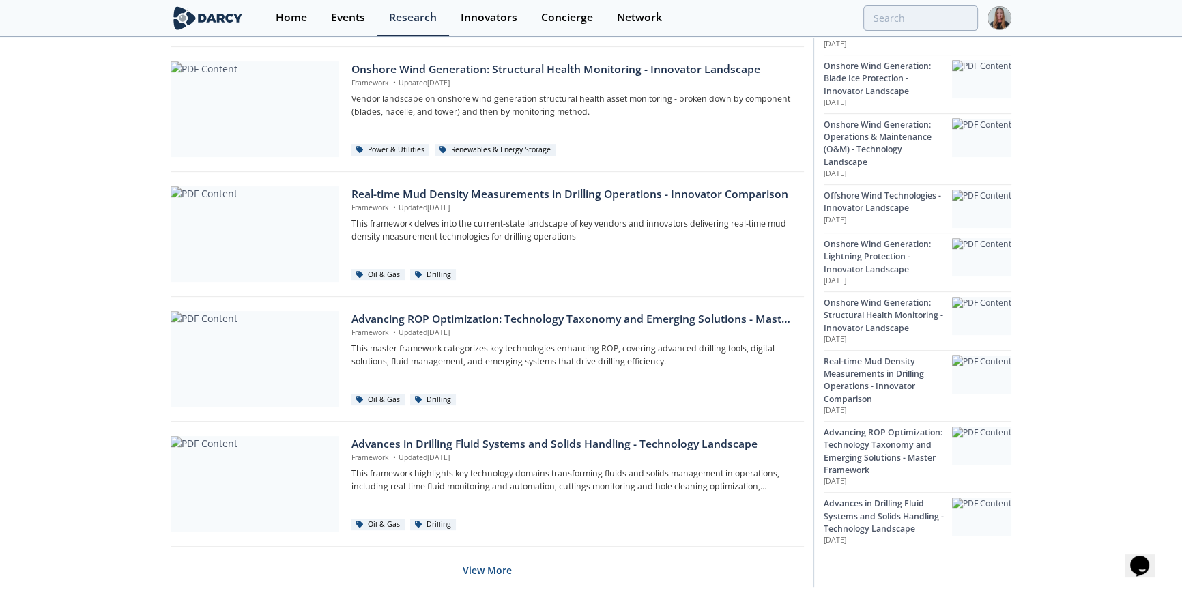
scroll to position [823, 0]
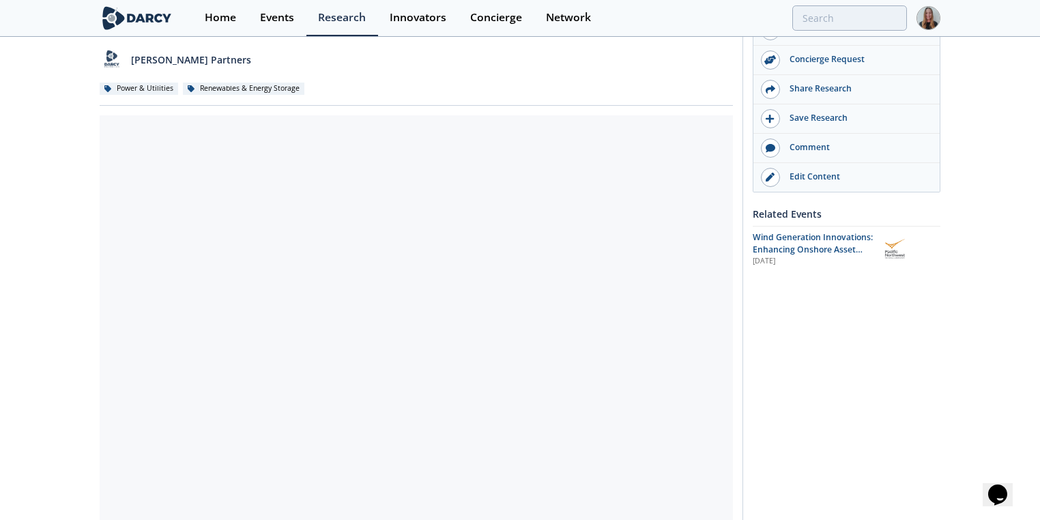
scroll to position [93, 0]
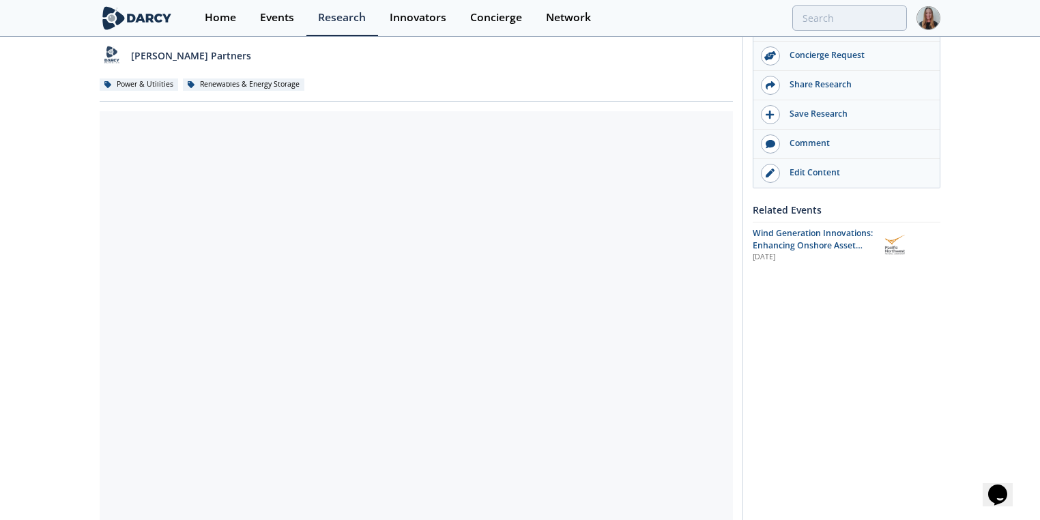
click at [910, 324] on div "Take Action Talk to Researcher Request Update Concierge Request Share Research" at bounding box center [842, 423] width 198 height 930
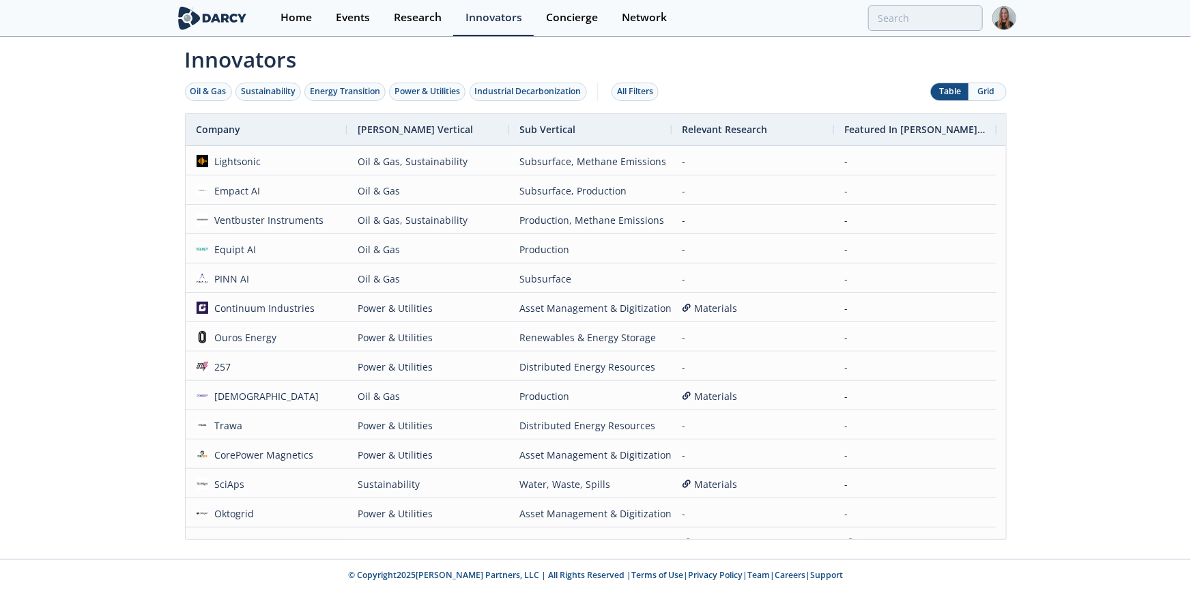
click at [979, 89] on button "Grid" at bounding box center [988, 91] width 38 height 17
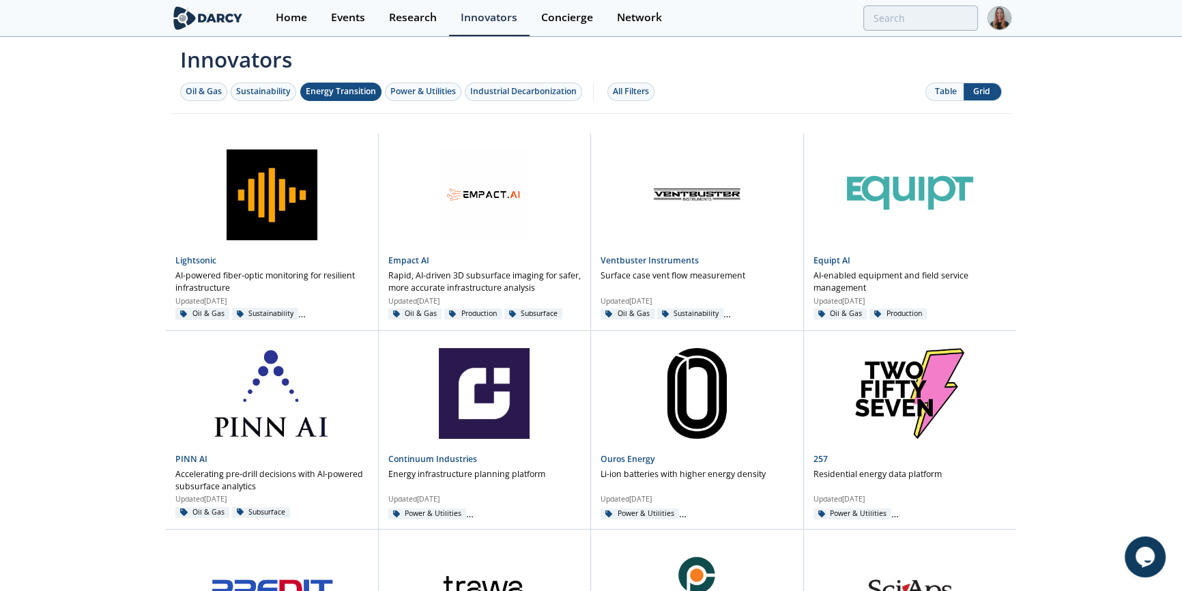
click at [362, 95] on div "Energy Transition" at bounding box center [341, 91] width 70 height 12
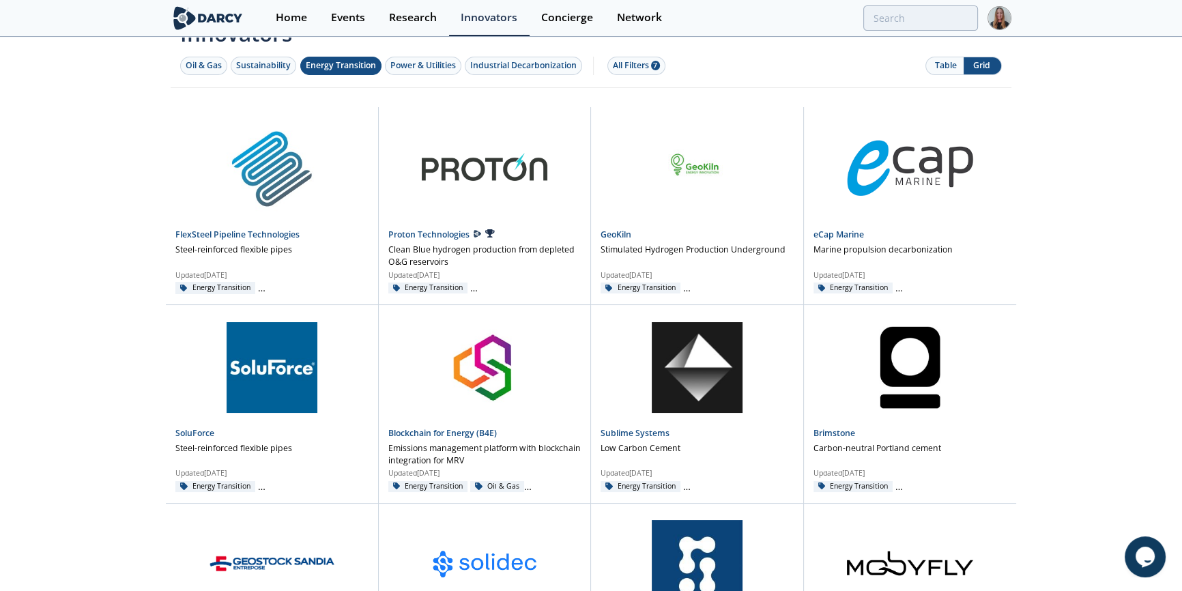
scroll to position [39, 0]
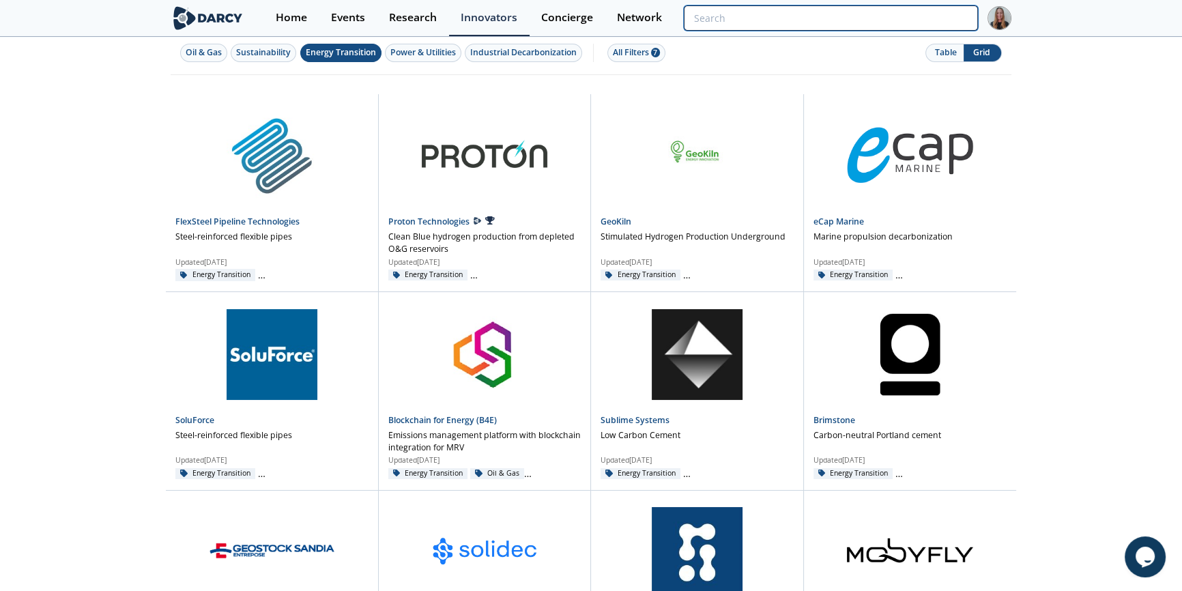
click at [939, 17] on input "search" at bounding box center [831, 17] width 294 height 25
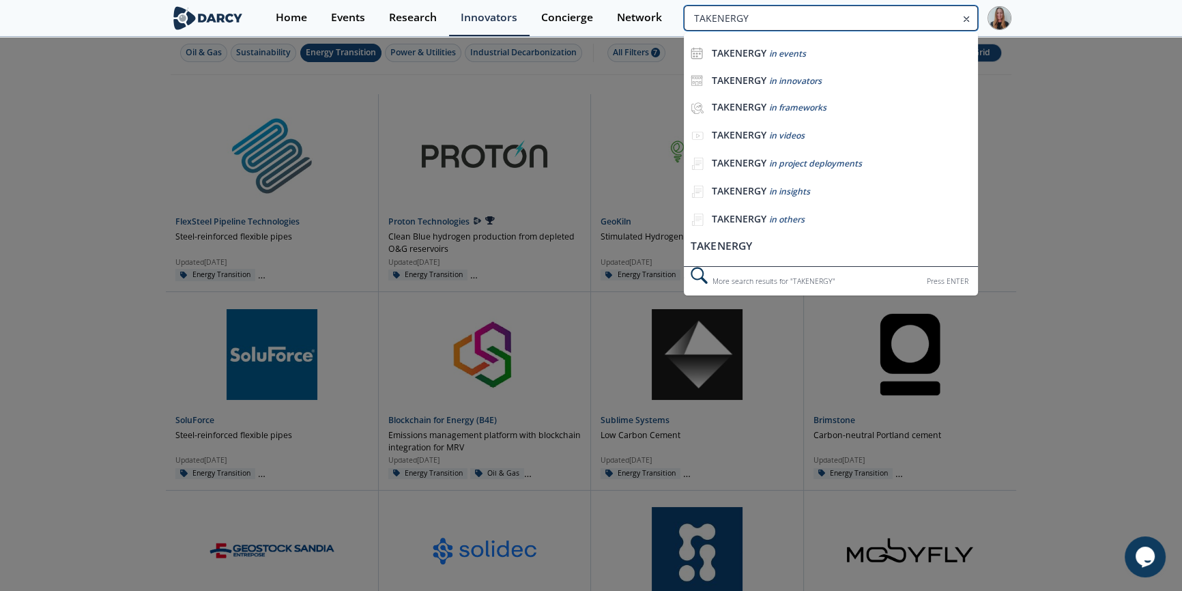
type input "TAKENERGY"
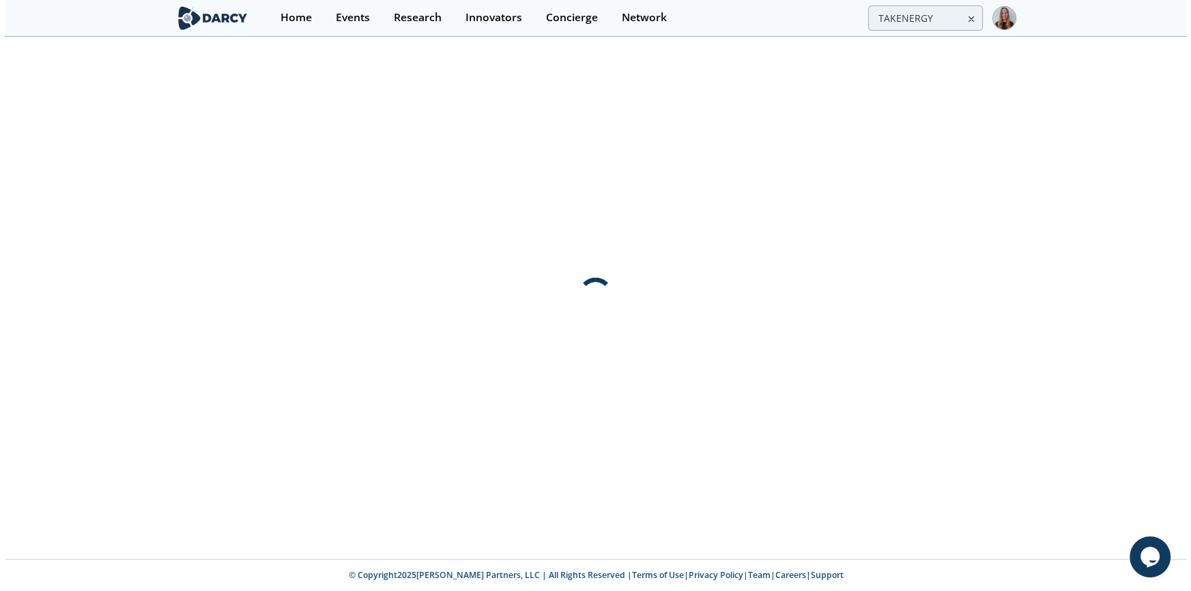
scroll to position [0, 0]
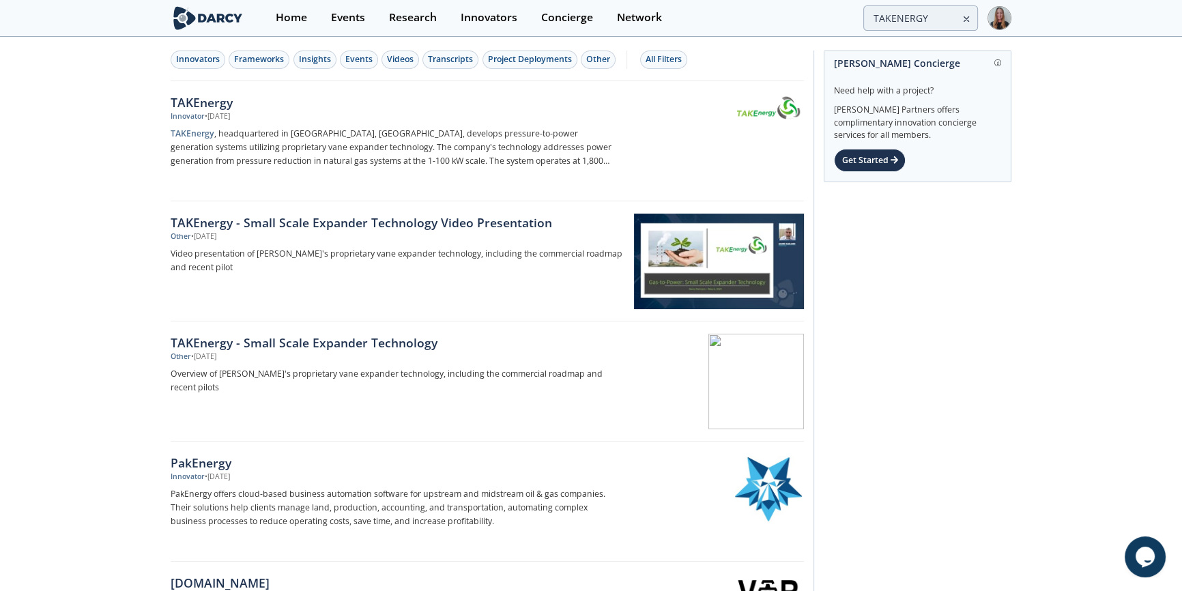
click at [208, 111] on div "• [DATE]" at bounding box center [217, 116] width 25 height 11
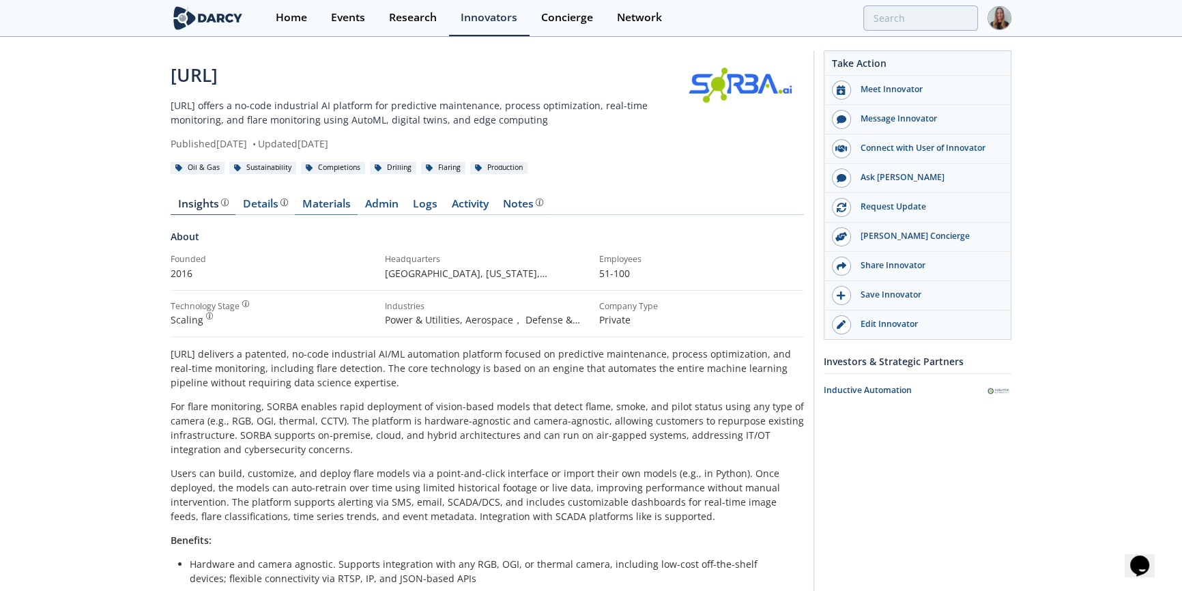
drag, startPoint x: 163, startPoint y: 205, endPoint x: 349, endPoint y: 207, distance: 185.7
click at [349, 207] on div "SORBA.ai SORBA.ai offers a no-code industrial AI platform for predictive mainte…" at bounding box center [591, 478] width 1182 height 880
click at [256, 270] on p "2016" at bounding box center [273, 273] width 205 height 14
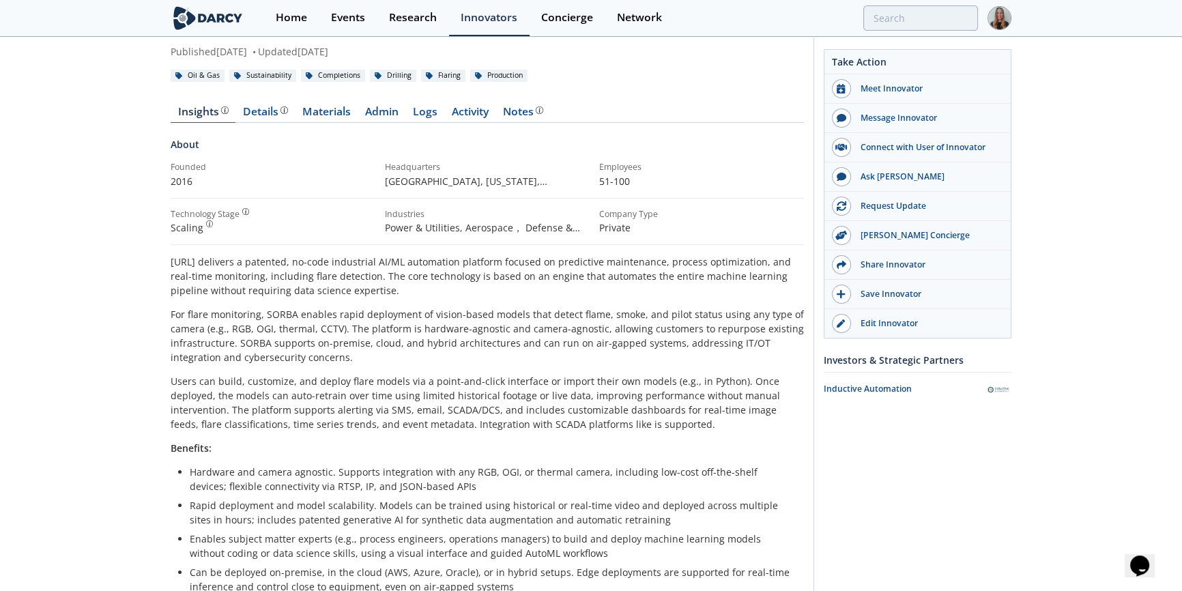
scroll to position [82, 0]
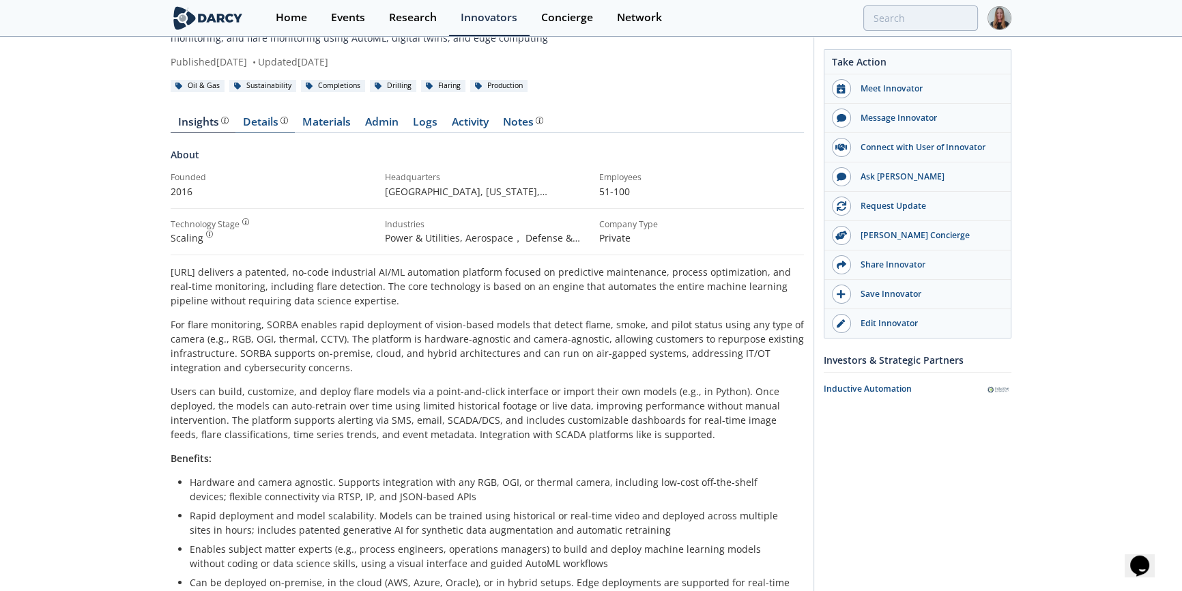
click at [270, 131] on link "Details Product overview, business model, technology and applications as added …" at bounding box center [264, 125] width 59 height 16
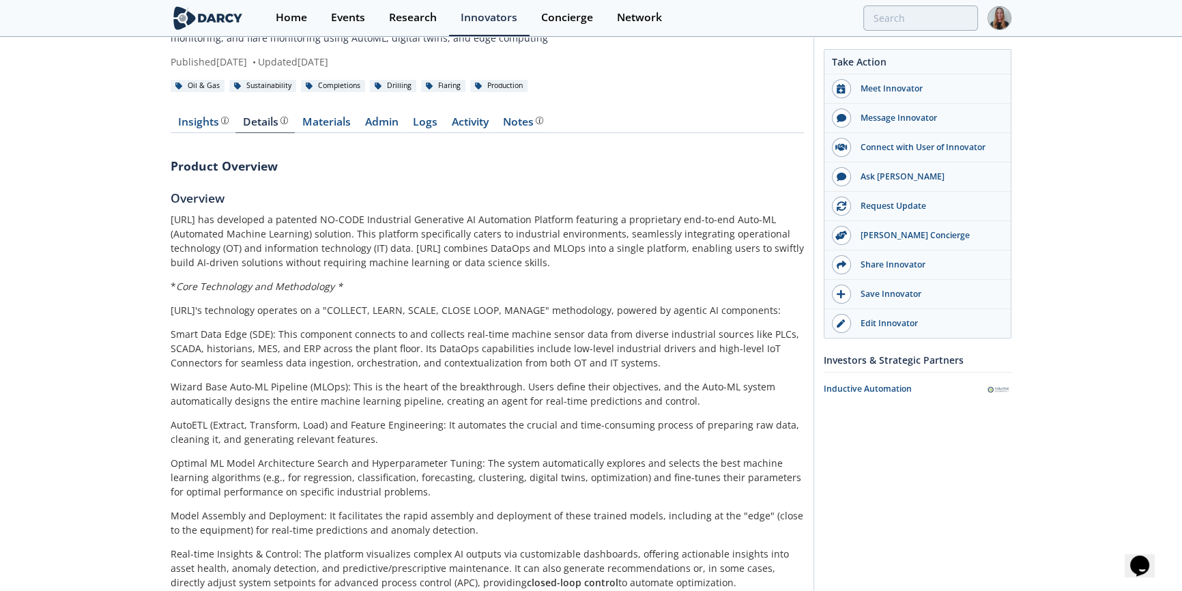
drag, startPoint x: 1181, startPoint y: 76, endPoint x: 1181, endPoint y: 132, distance: 56.0
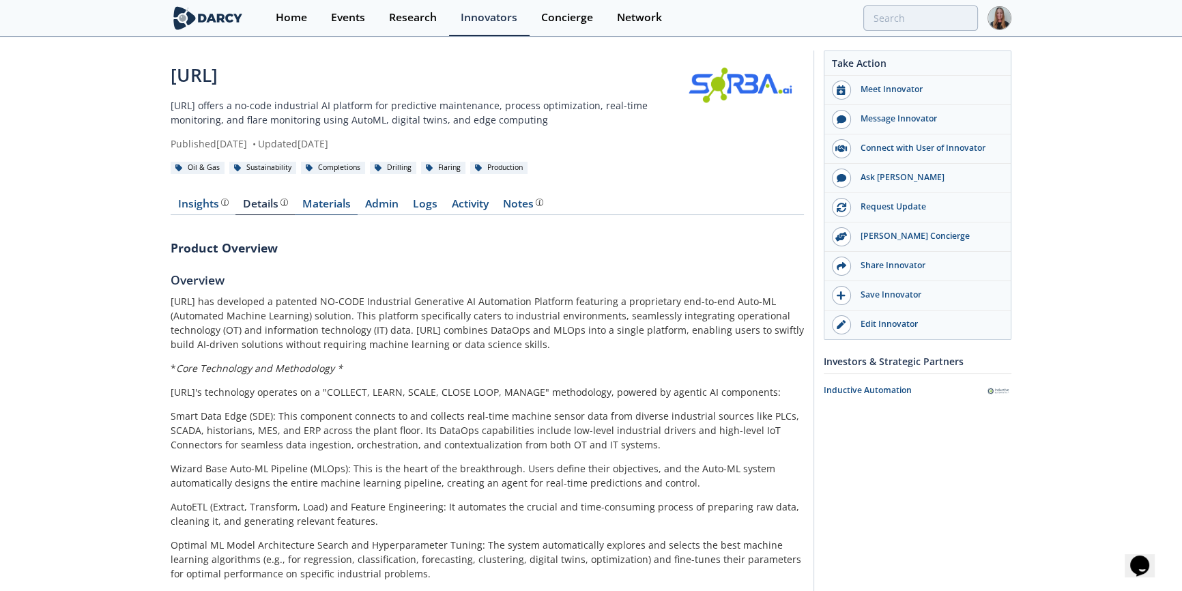
click at [314, 205] on link "Materials" at bounding box center [326, 207] width 63 height 16
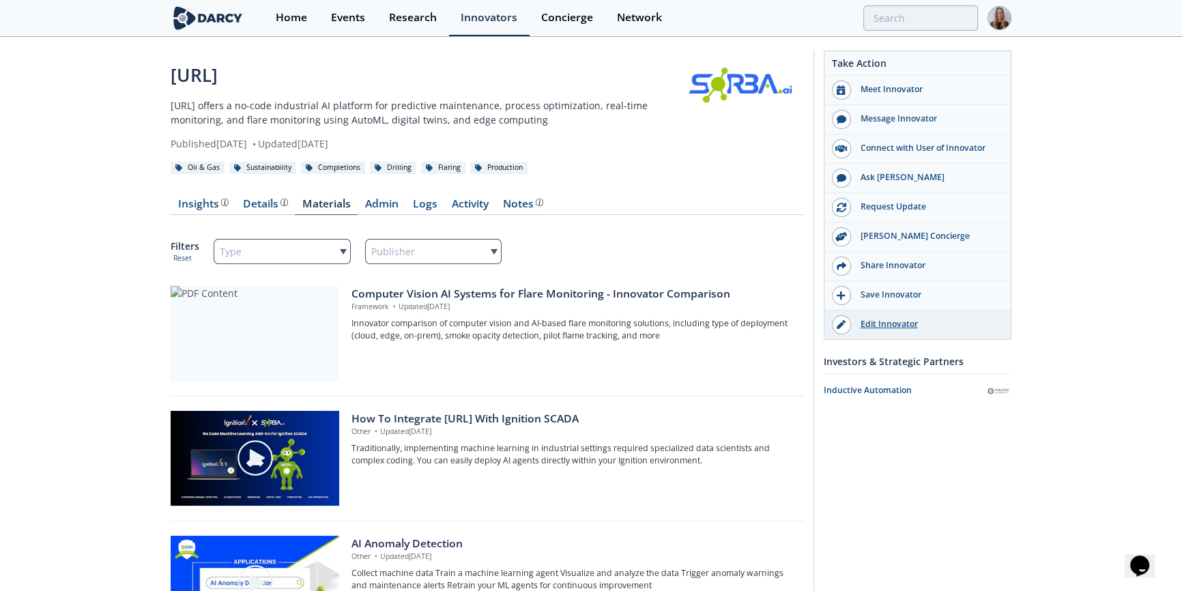
drag, startPoint x: 807, startPoint y: 42, endPoint x: 1002, endPoint y: 321, distance: 340.1
click at [1002, 321] on div "SORBA.ai SORBA.ai offers a no-code industrial AI platform for predictive mainte…" at bounding box center [591, 407] width 841 height 739
click at [1067, 287] on div "SORBA.ai SORBA.ai offers a no-code industrial AI platform for predictive mainte…" at bounding box center [591, 417] width 1182 height 758
click at [964, 117] on div "Message Innovator" at bounding box center [927, 119] width 153 height 12
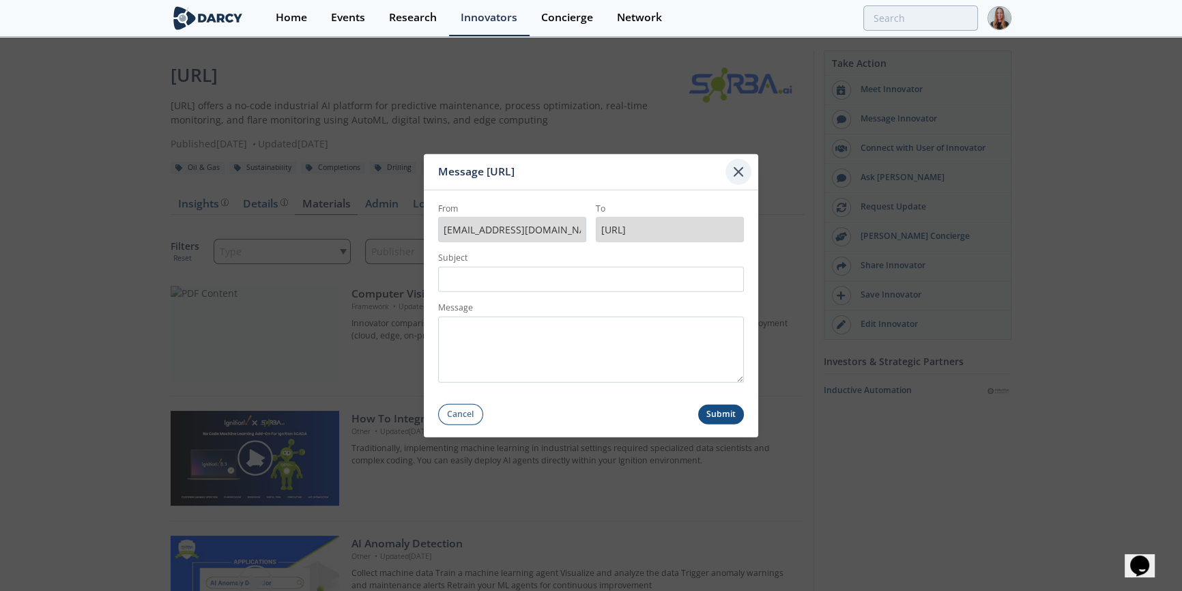
click at [738, 174] on icon at bounding box center [738, 172] width 16 height 16
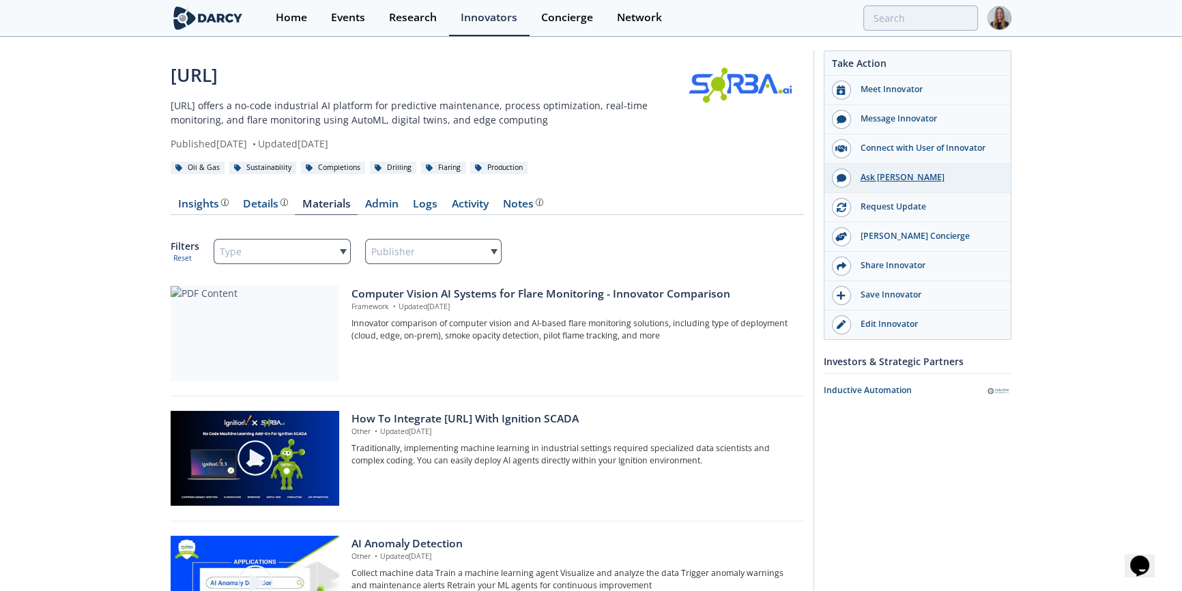
click at [870, 180] on div "Ask Darcy" at bounding box center [927, 177] width 153 height 12
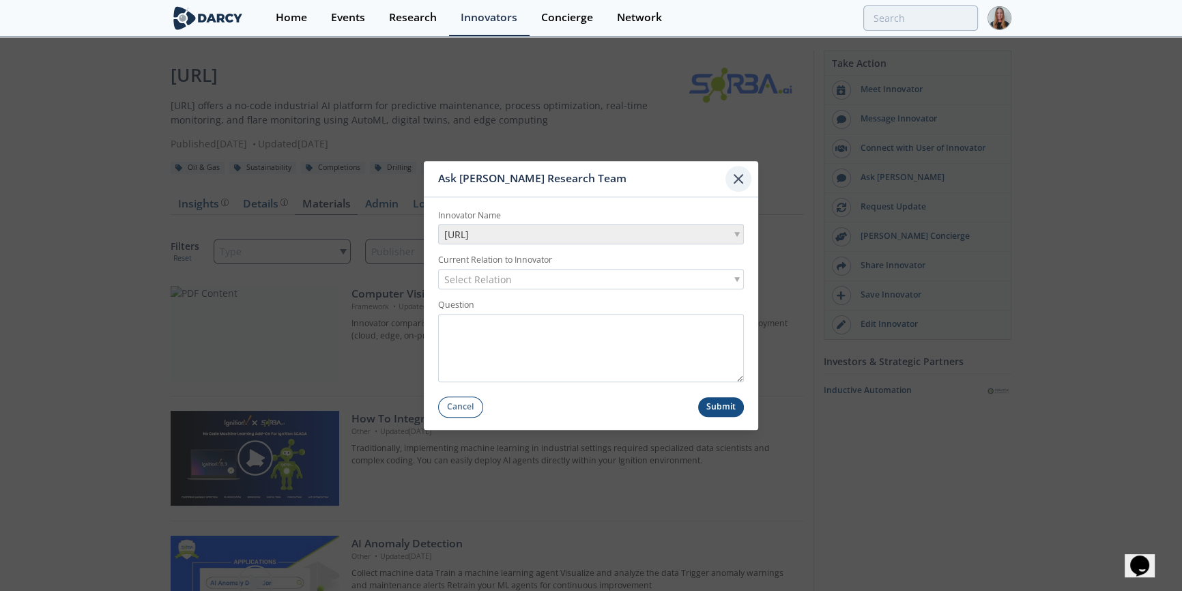
click at [739, 184] on icon at bounding box center [738, 179] width 16 height 16
